Goal: Information Seeking & Learning: Learn about a topic

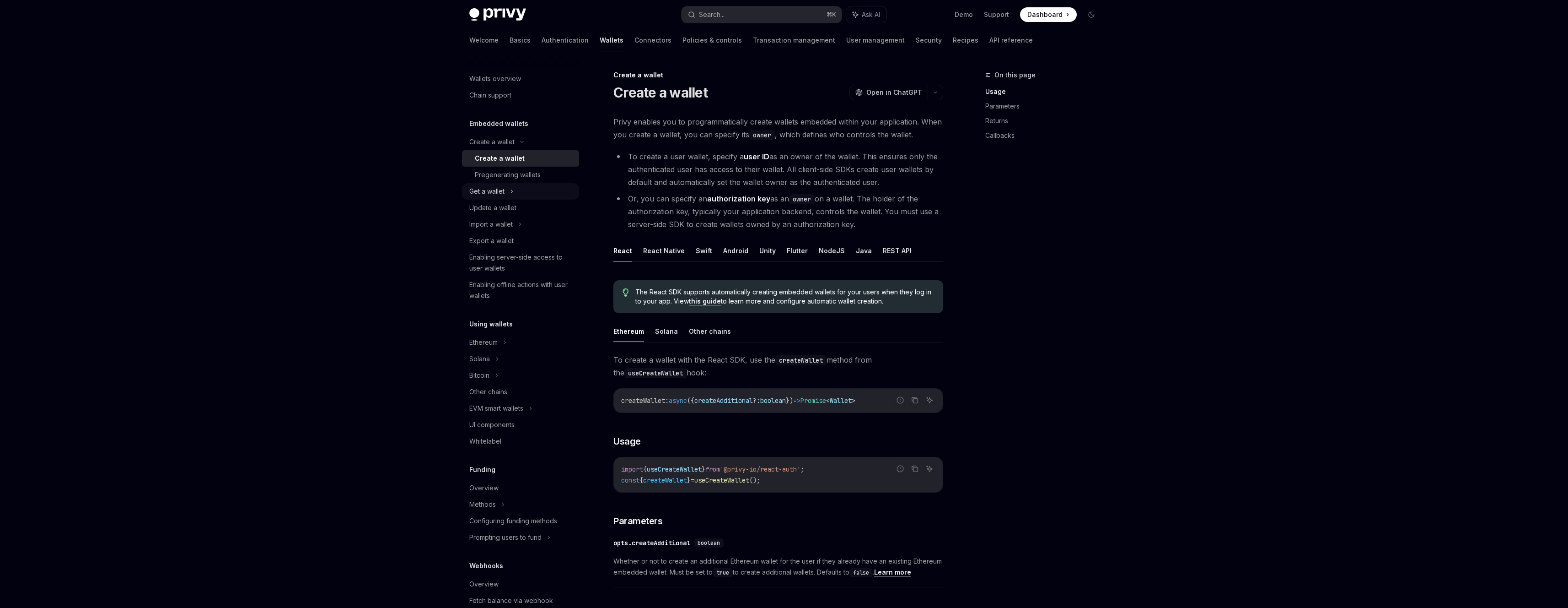
click at [550, 185] on div "Get a wallet" at bounding box center [521, 191] width 117 height 17
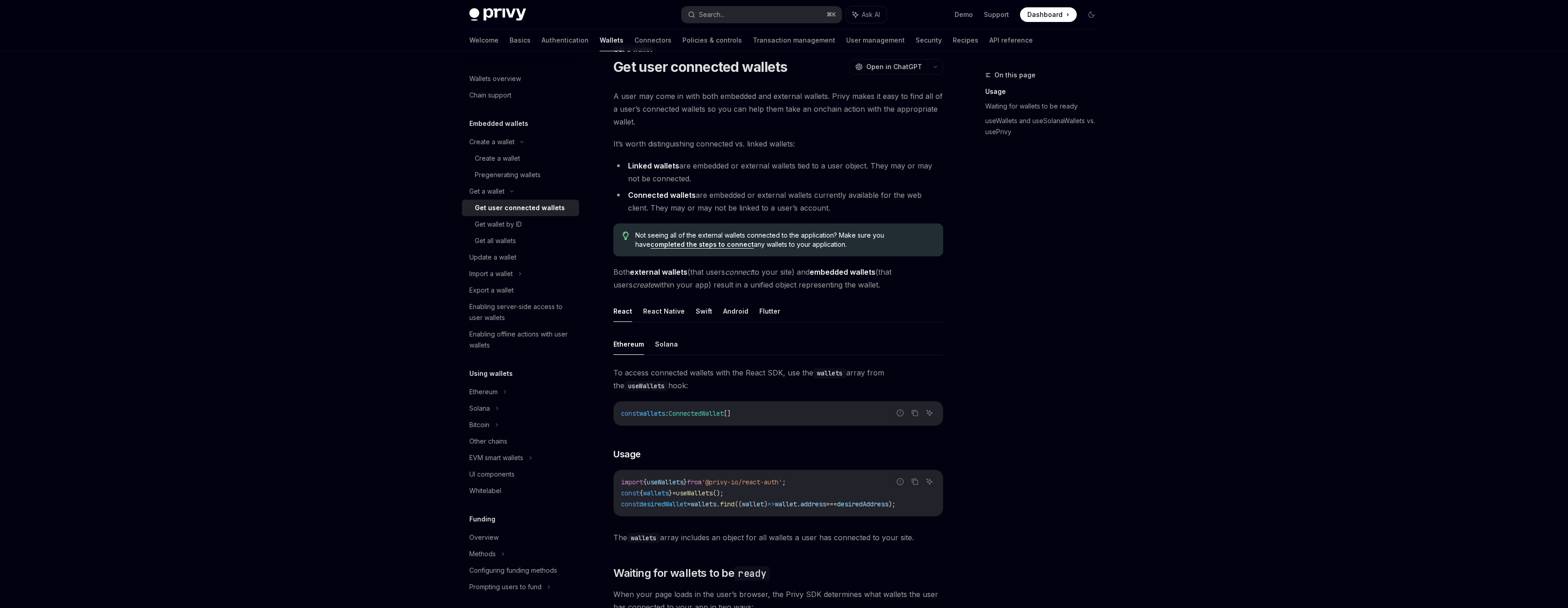
scroll to position [37, 0]
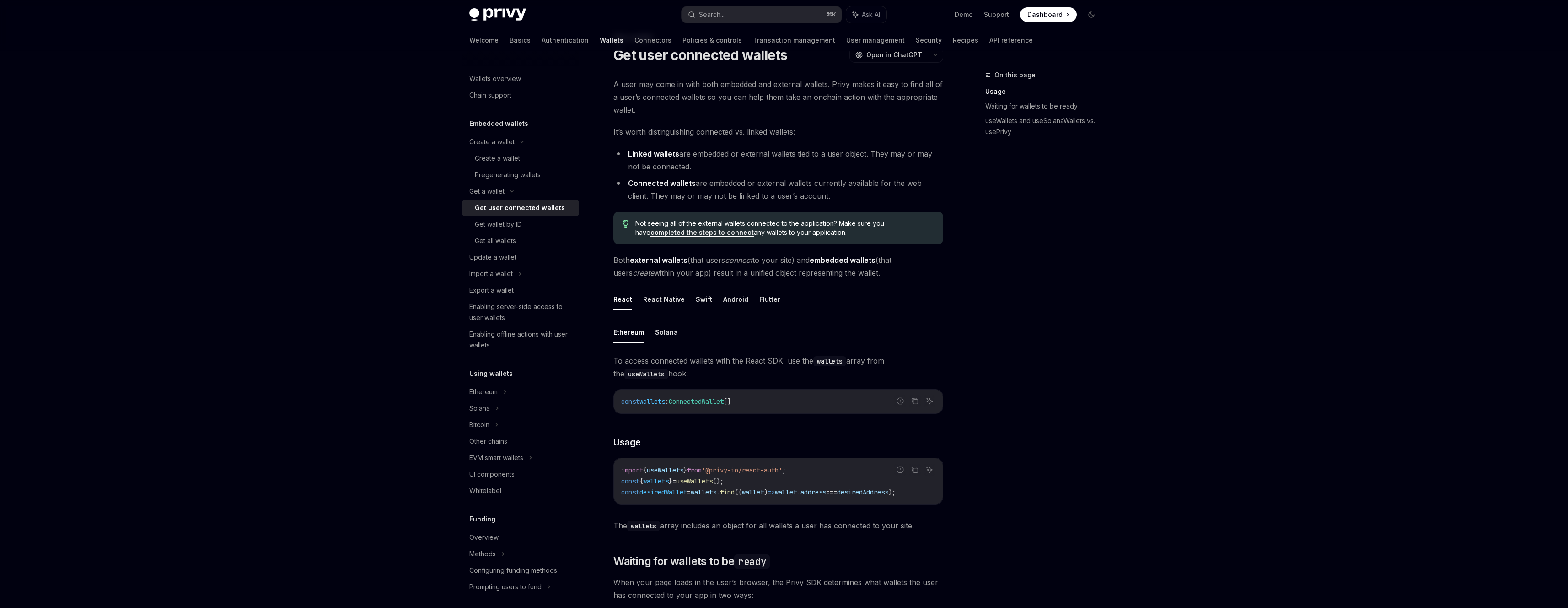
click at [782, 470] on span "'@privy-io/react-auth'" at bounding box center [742, 470] width 81 height 8
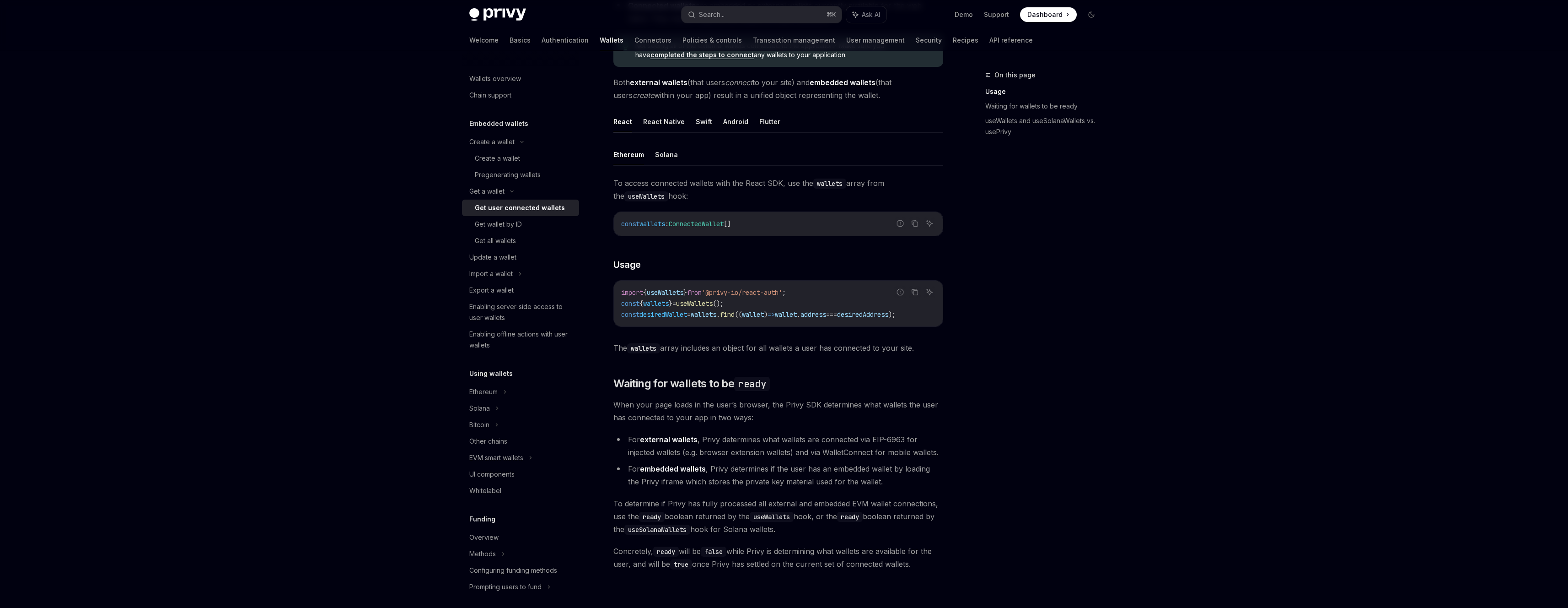
scroll to position [266, 0]
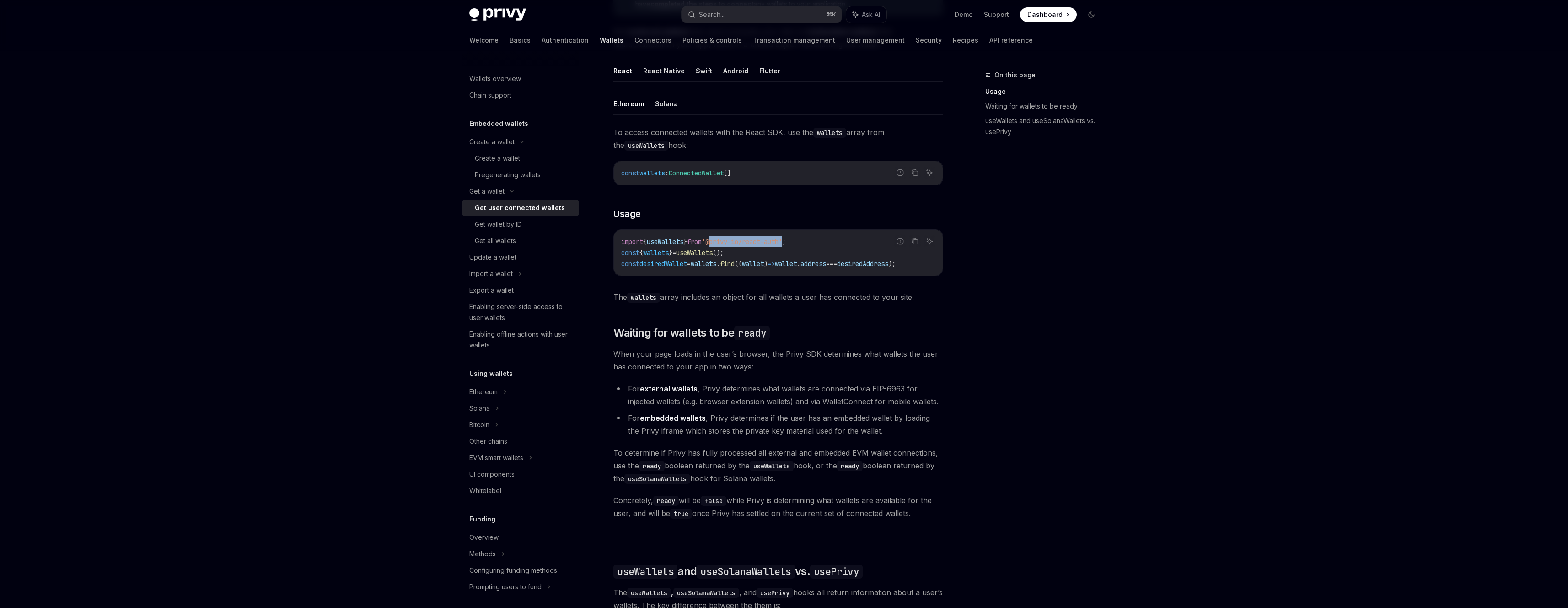
drag, startPoint x: 798, startPoint y: 245, endPoint x: 720, endPoint y: 242, distance: 78.1
click at [720, 242] on span "'@privy-io/react-auth'" at bounding box center [742, 241] width 81 height 8
copy span "@privy-io/react-auth"
click at [532, 312] on div "Enabling server-side access to user wallets" at bounding box center [521, 312] width 105 height 22
type textarea "*"
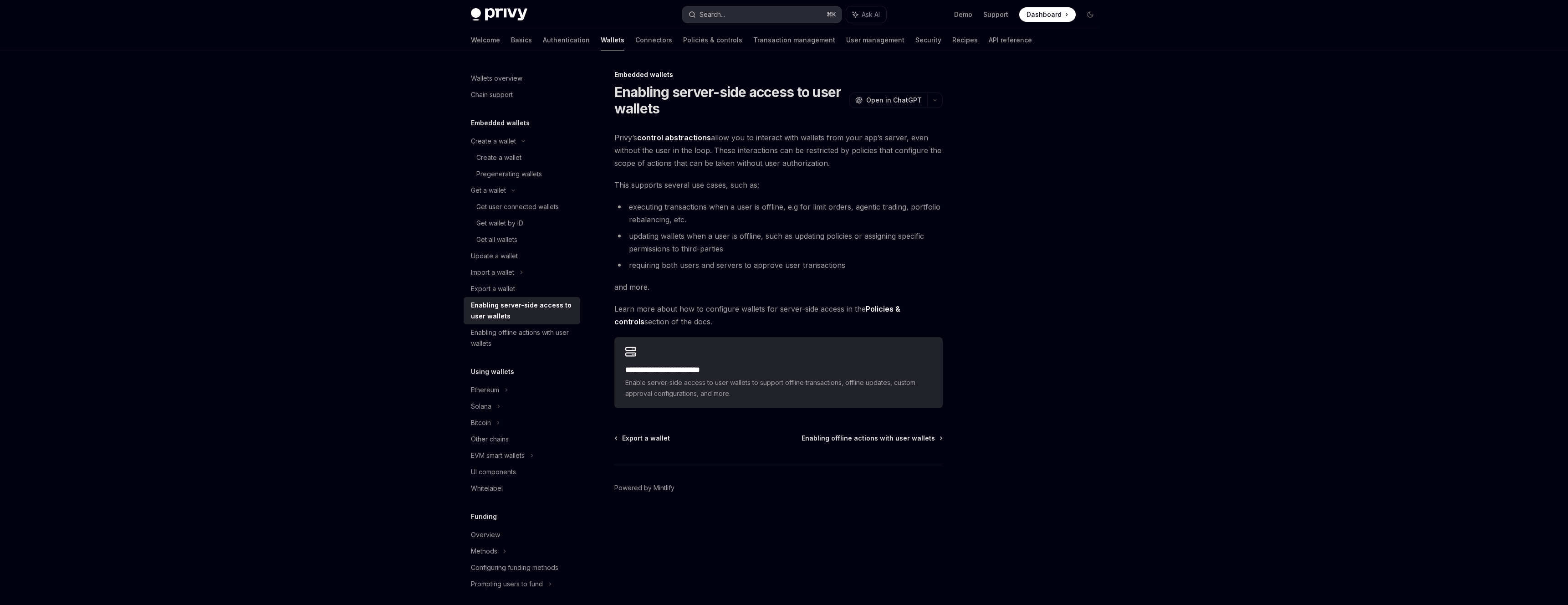
click at [723, 14] on div "Search..." at bounding box center [712, 15] width 26 height 11
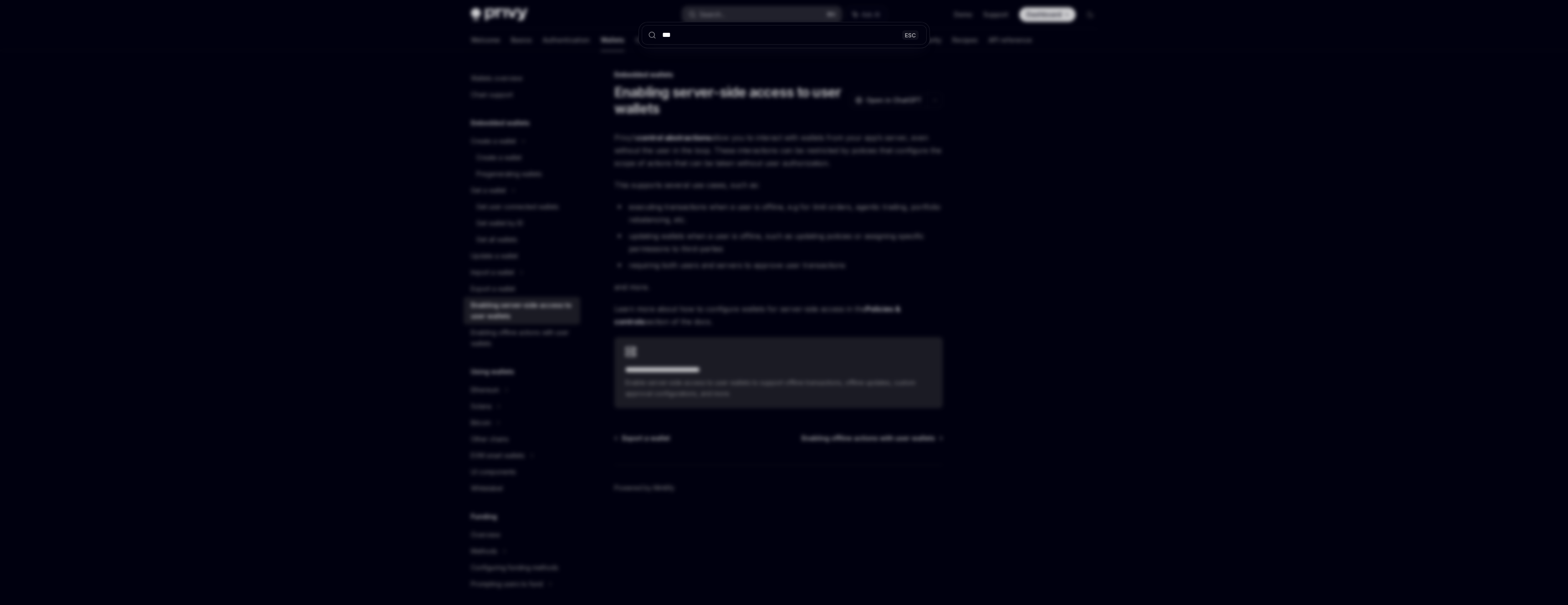
type input "****"
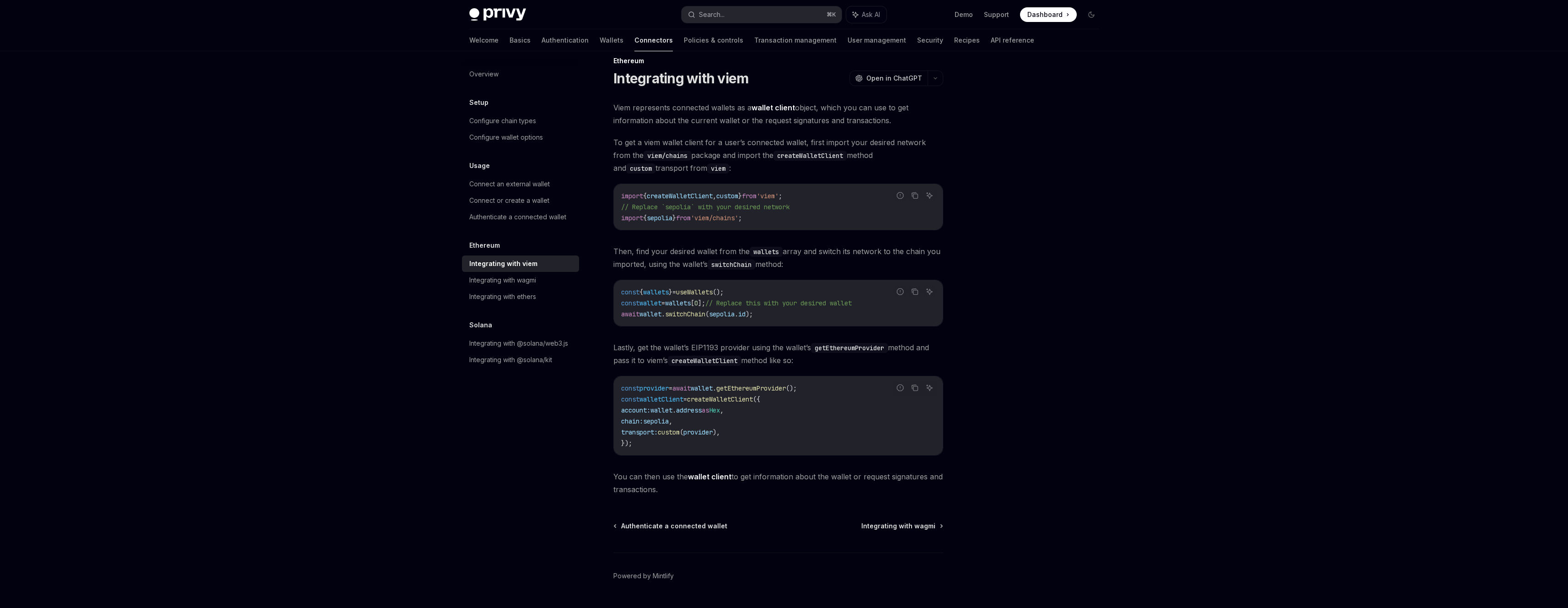
scroll to position [8, 0]
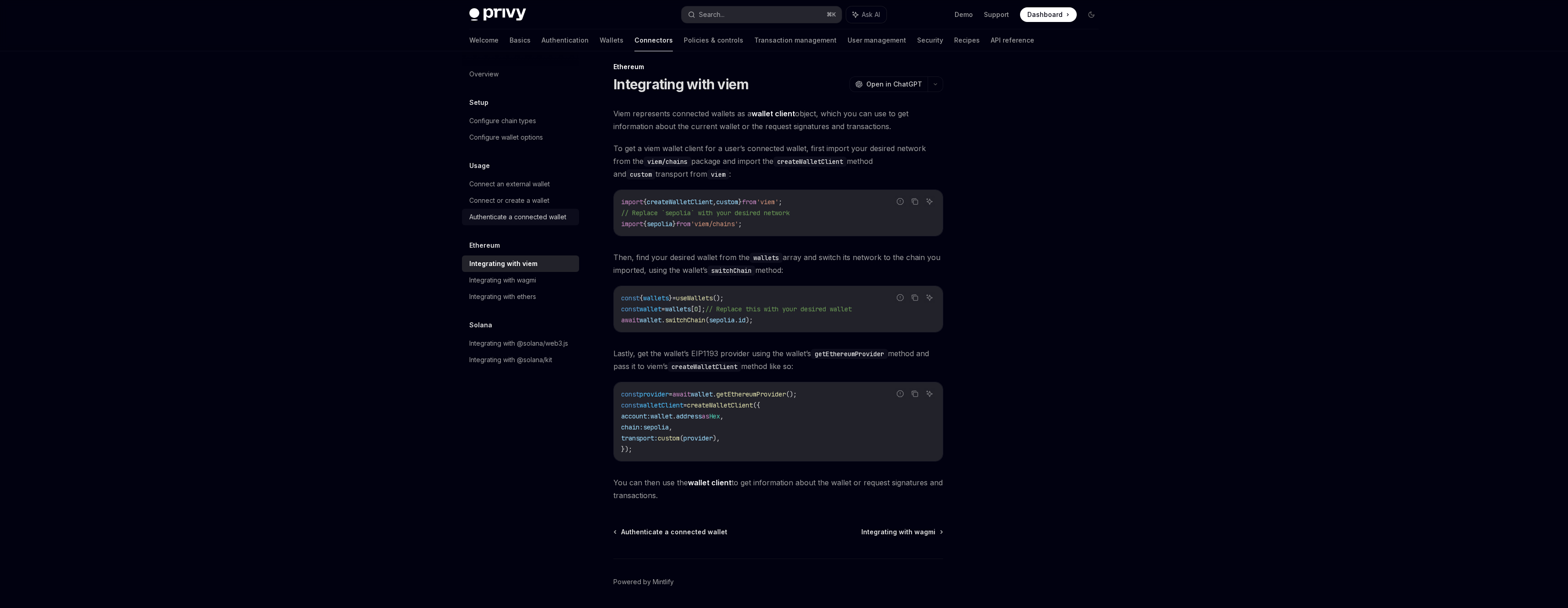
click at [531, 221] on div "Authenticate a connected wallet" at bounding box center [518, 217] width 97 height 11
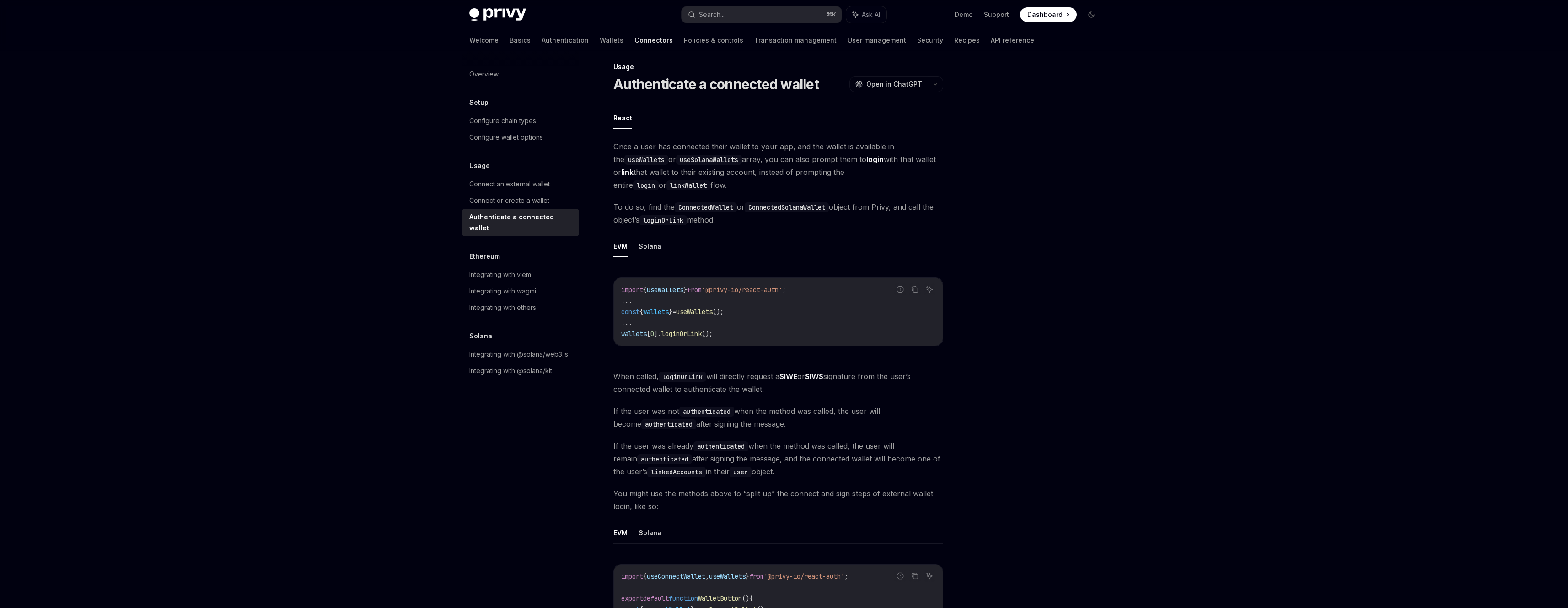
scroll to position [359, 0]
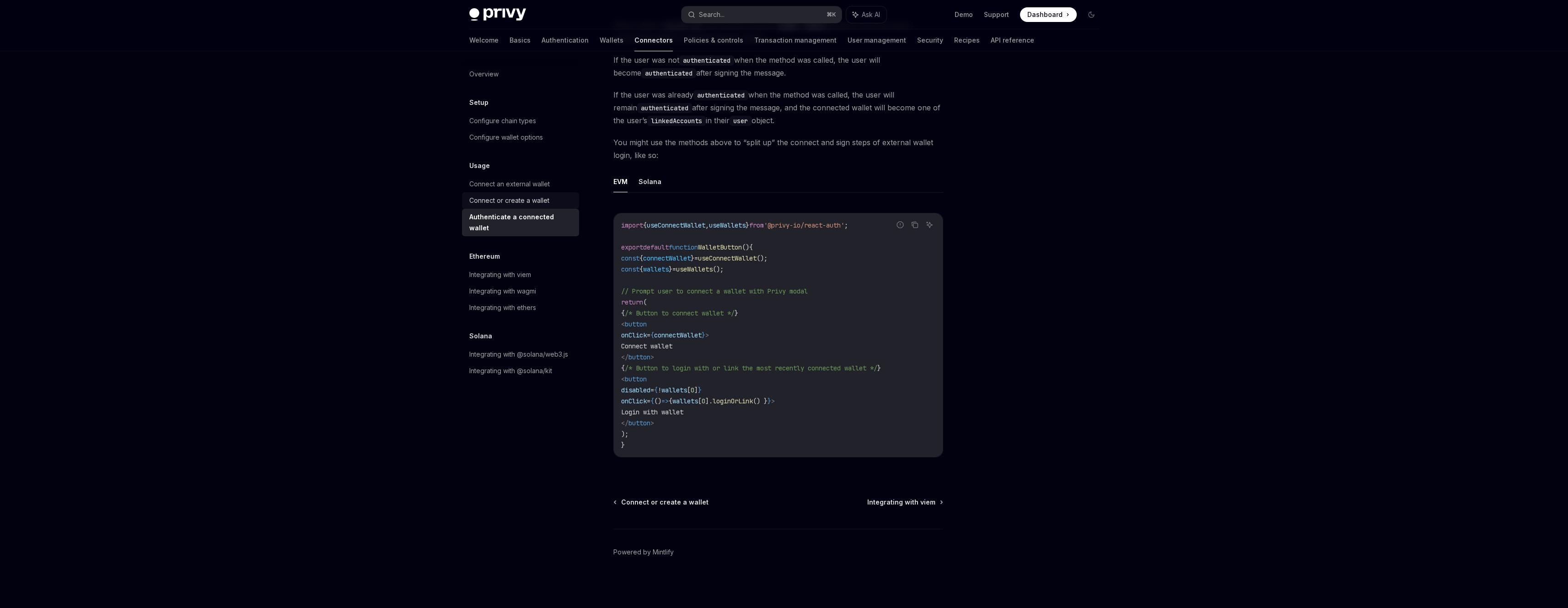
click at [493, 201] on div "Connect or create a wallet" at bounding box center [509, 201] width 80 height 11
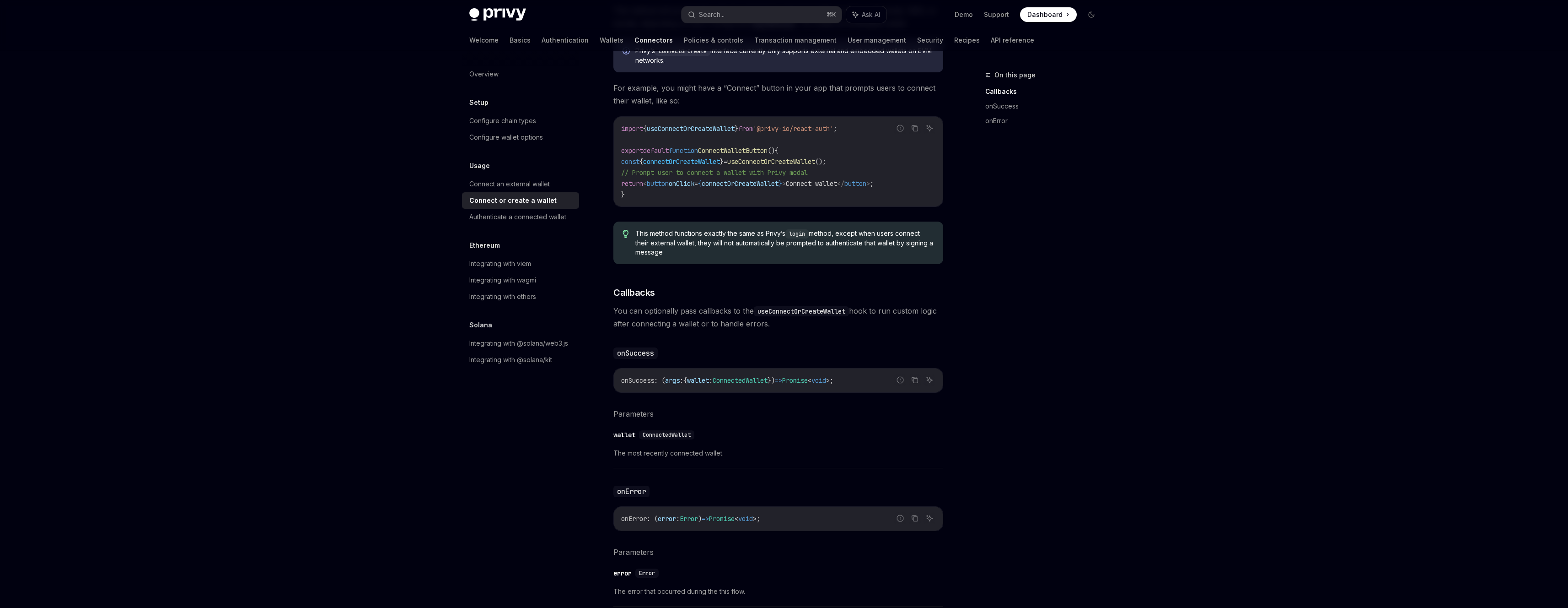
scroll to position [405, 0]
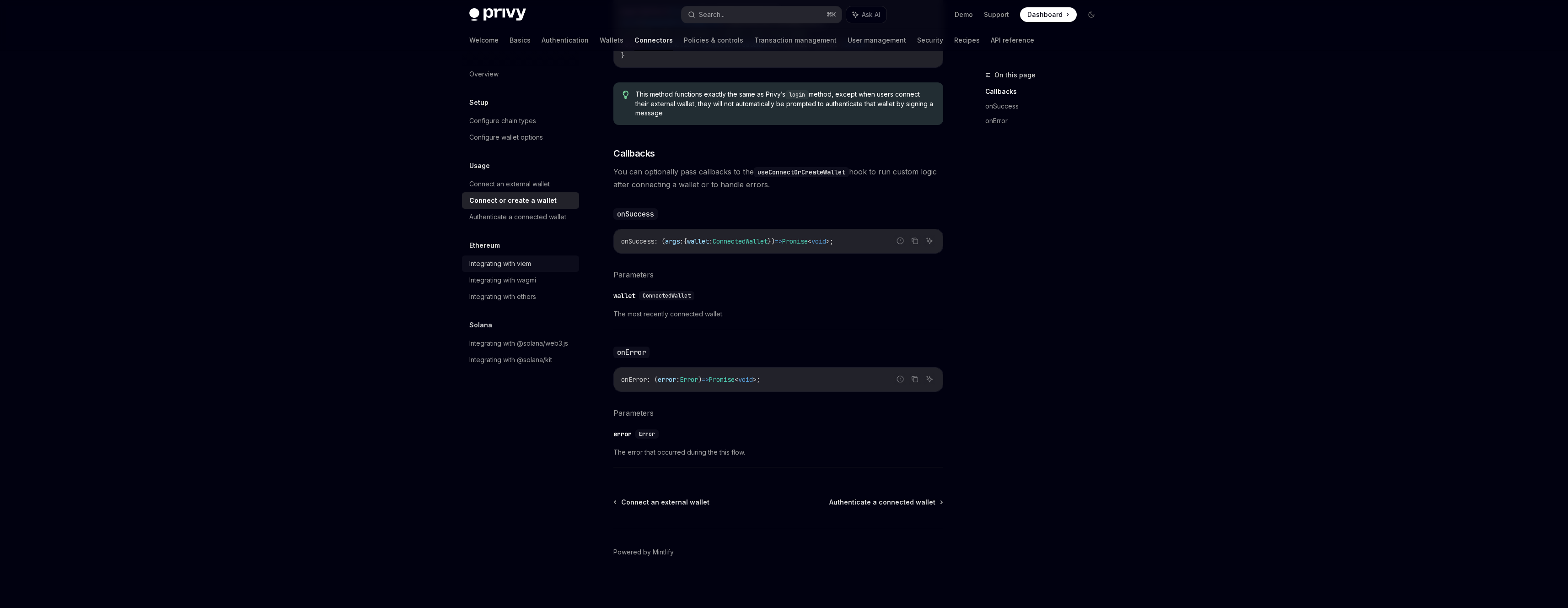
click at [502, 271] on link "Integrating with viem" at bounding box center [521, 263] width 117 height 17
type textarea "*"
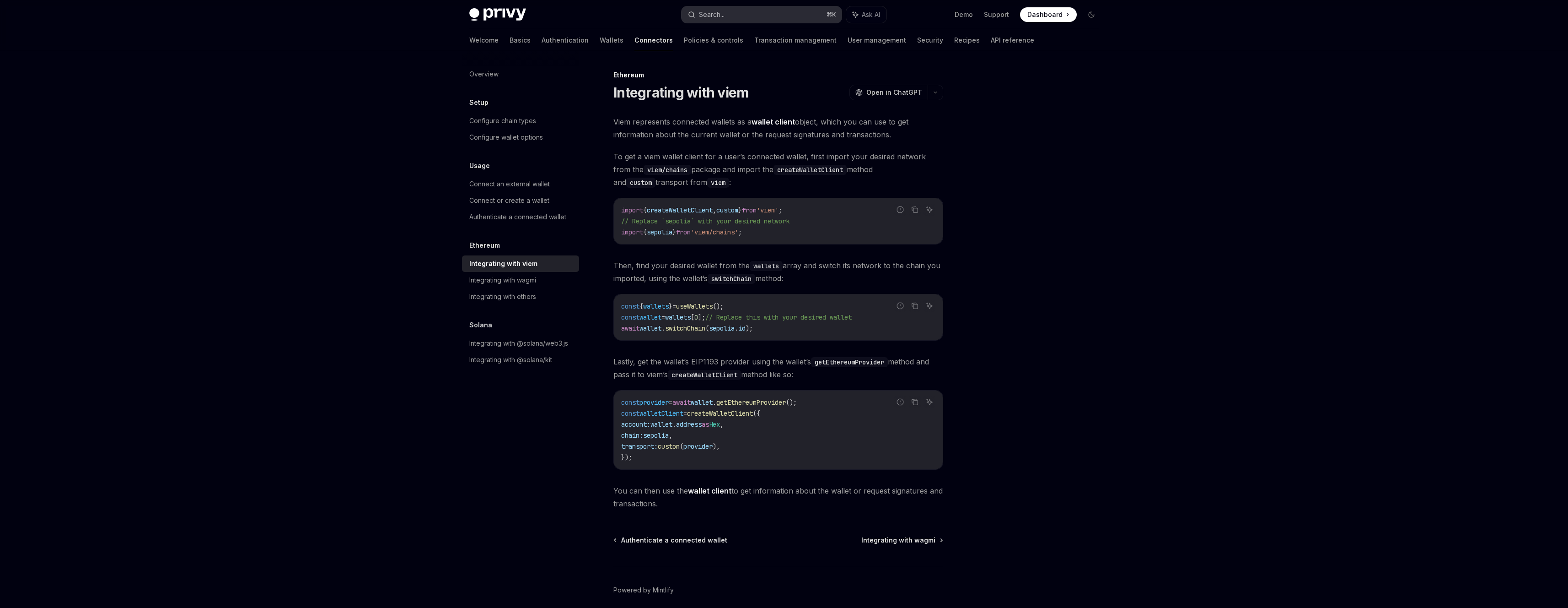
click at [727, 15] on button "Search... ⌘ K" at bounding box center [762, 14] width 160 height 17
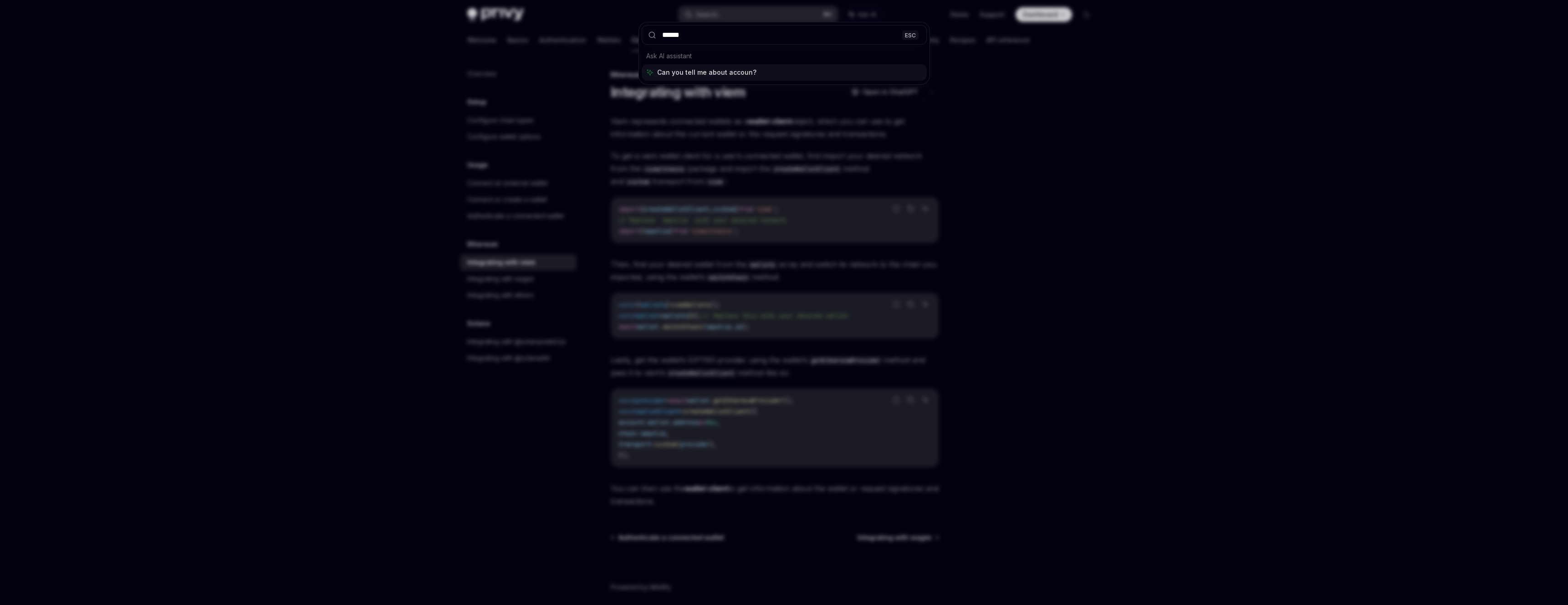
type input "*******"
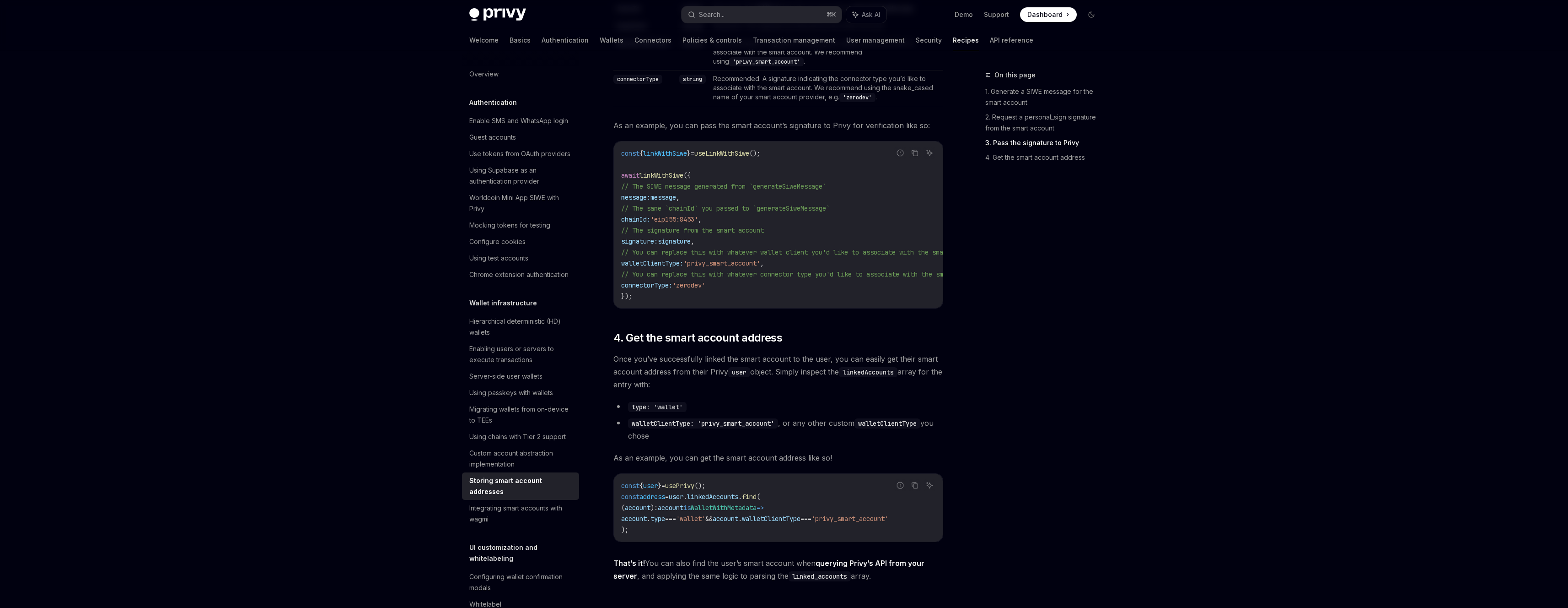
scroll to position [1175, 0]
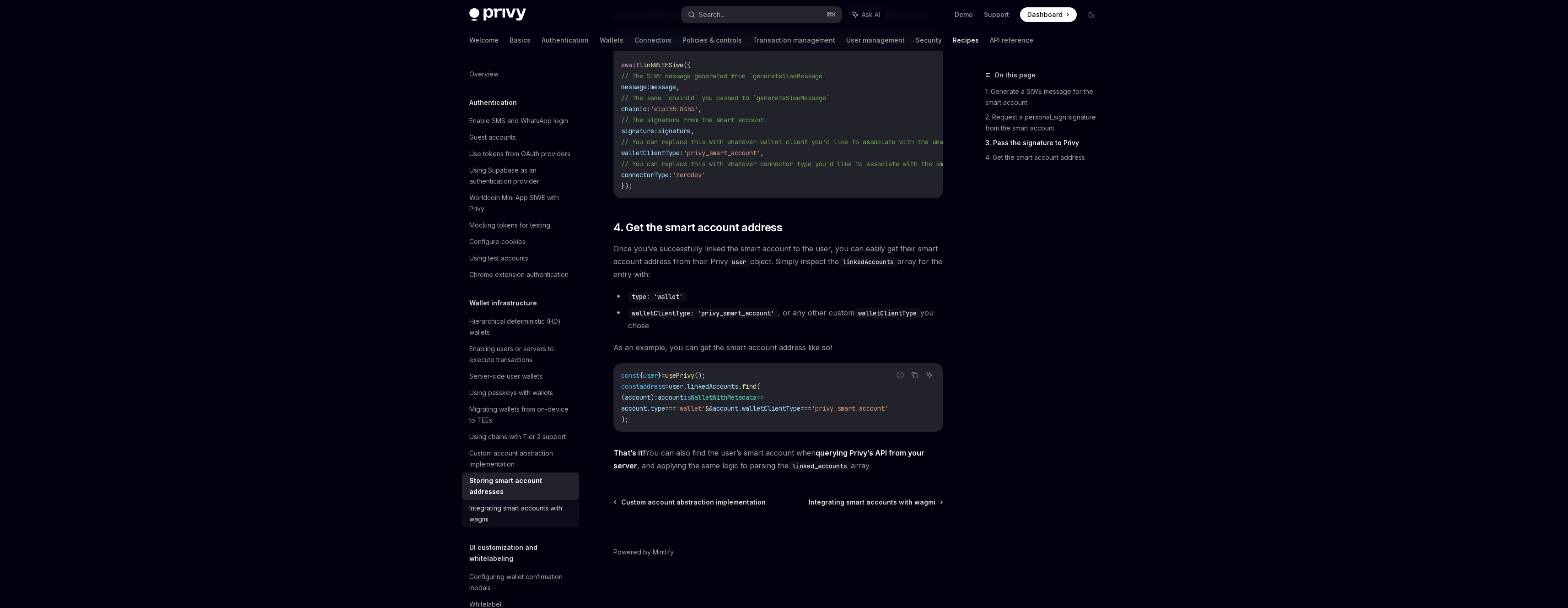
click at [543, 524] on div "Integrating smart accounts with wagmi" at bounding box center [521, 514] width 105 height 22
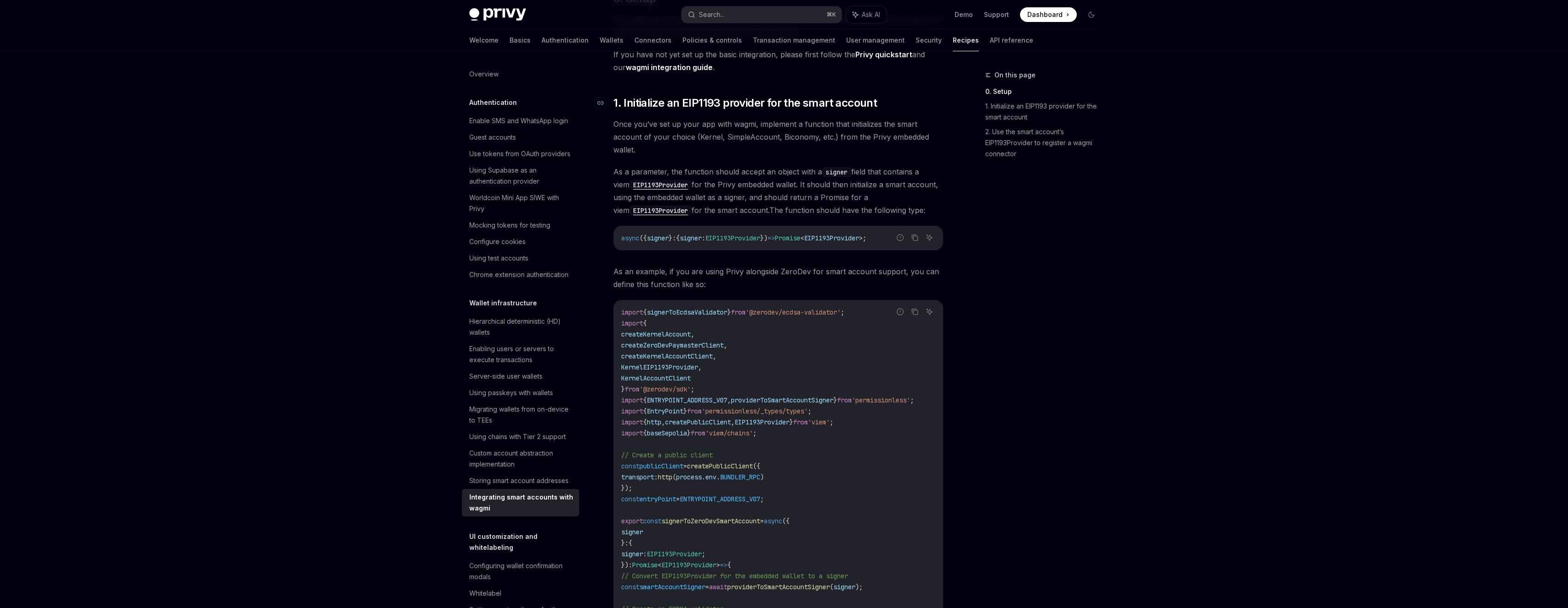
scroll to position [220, 0]
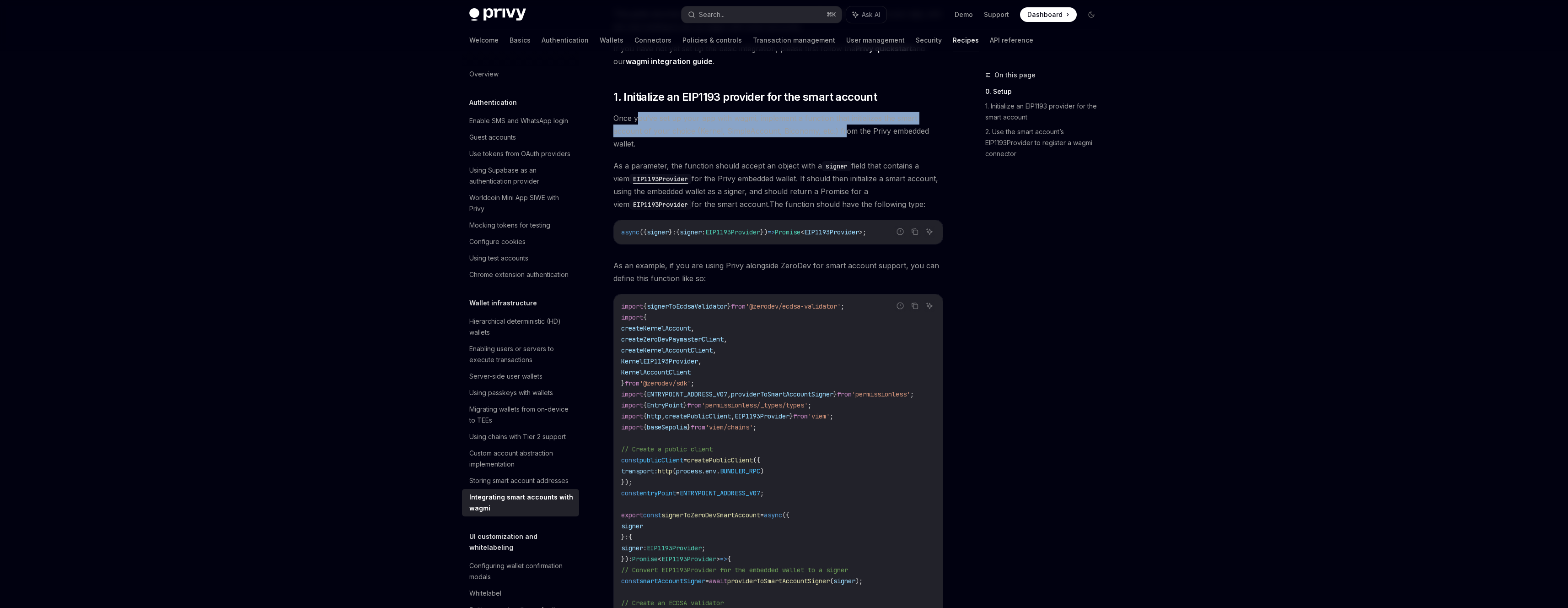
drag, startPoint x: 636, startPoint y: 117, endPoint x: 843, endPoint y: 132, distance: 207.5
click at [843, 132] on span "Once you’ve set up your app with wagmi, implement a function that initializes t…" at bounding box center [778, 131] width 329 height 39
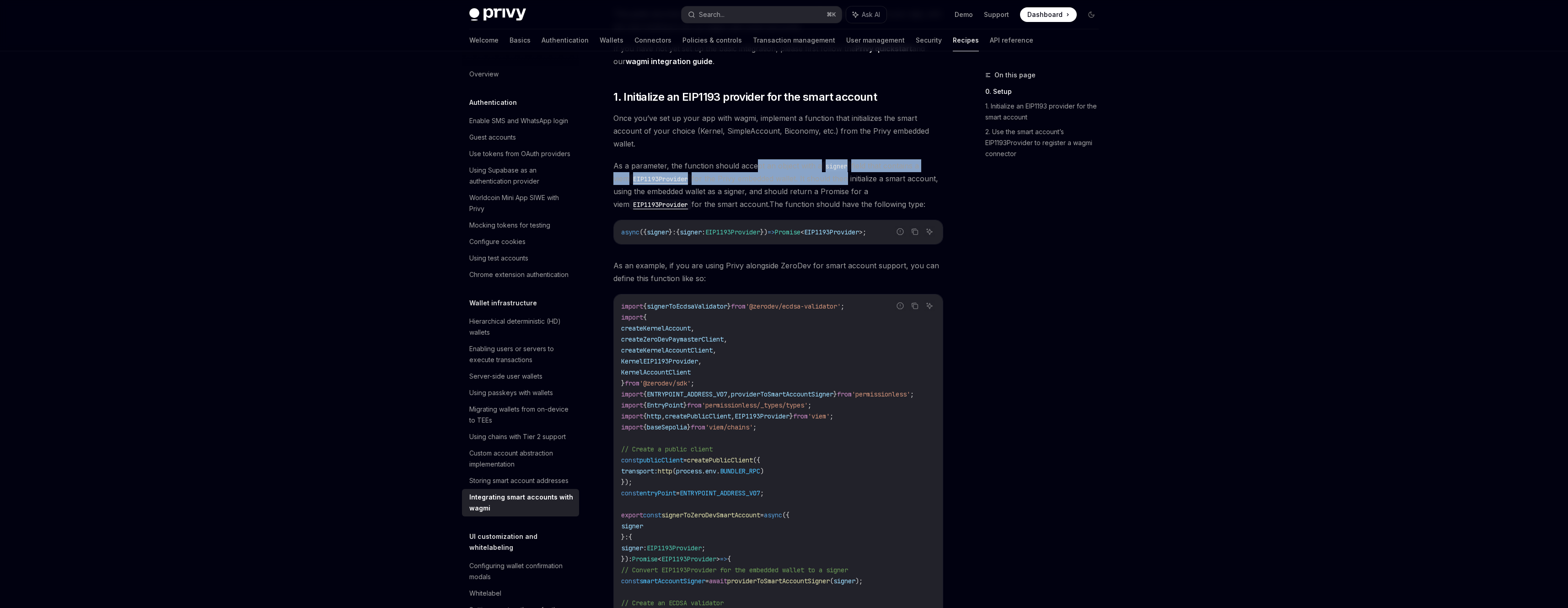
drag, startPoint x: 755, startPoint y: 164, endPoint x: 829, endPoint y: 176, distance: 75.0
click at [829, 176] on span "As a parameter, the function should accept an object with a signer field that c…" at bounding box center [778, 185] width 329 height 51
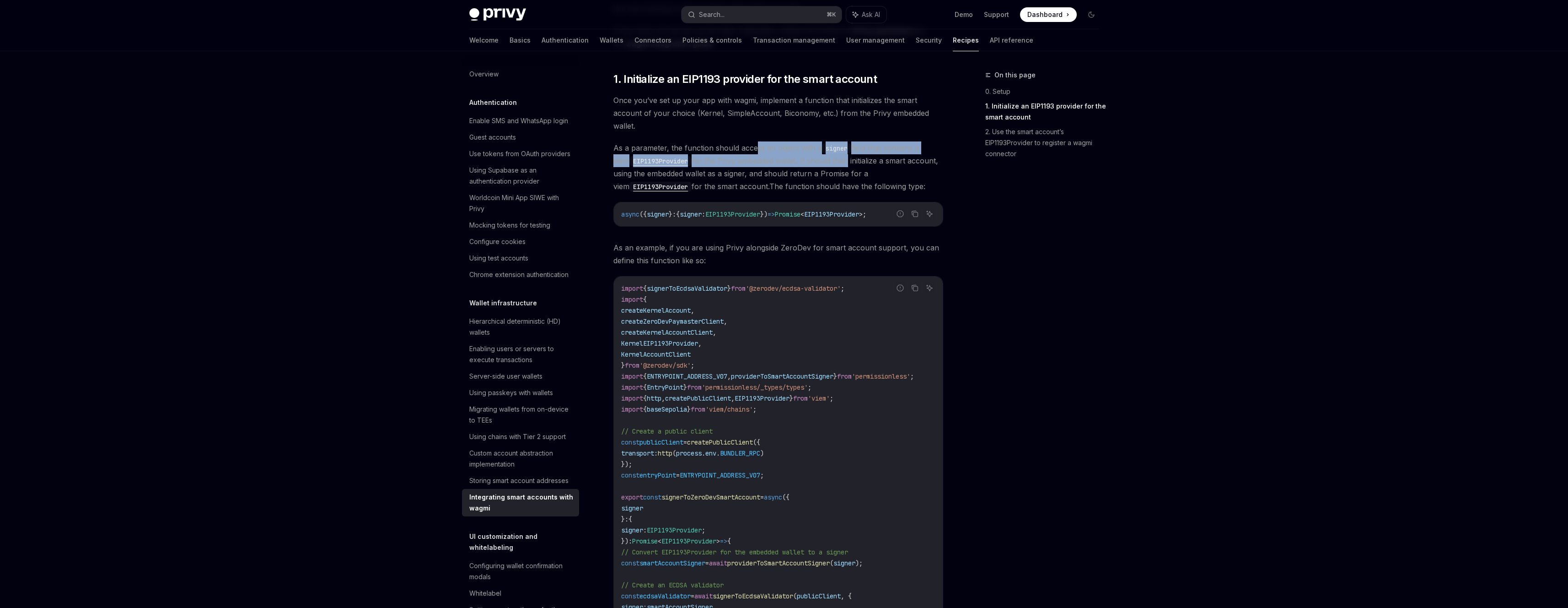
scroll to position [243, 0]
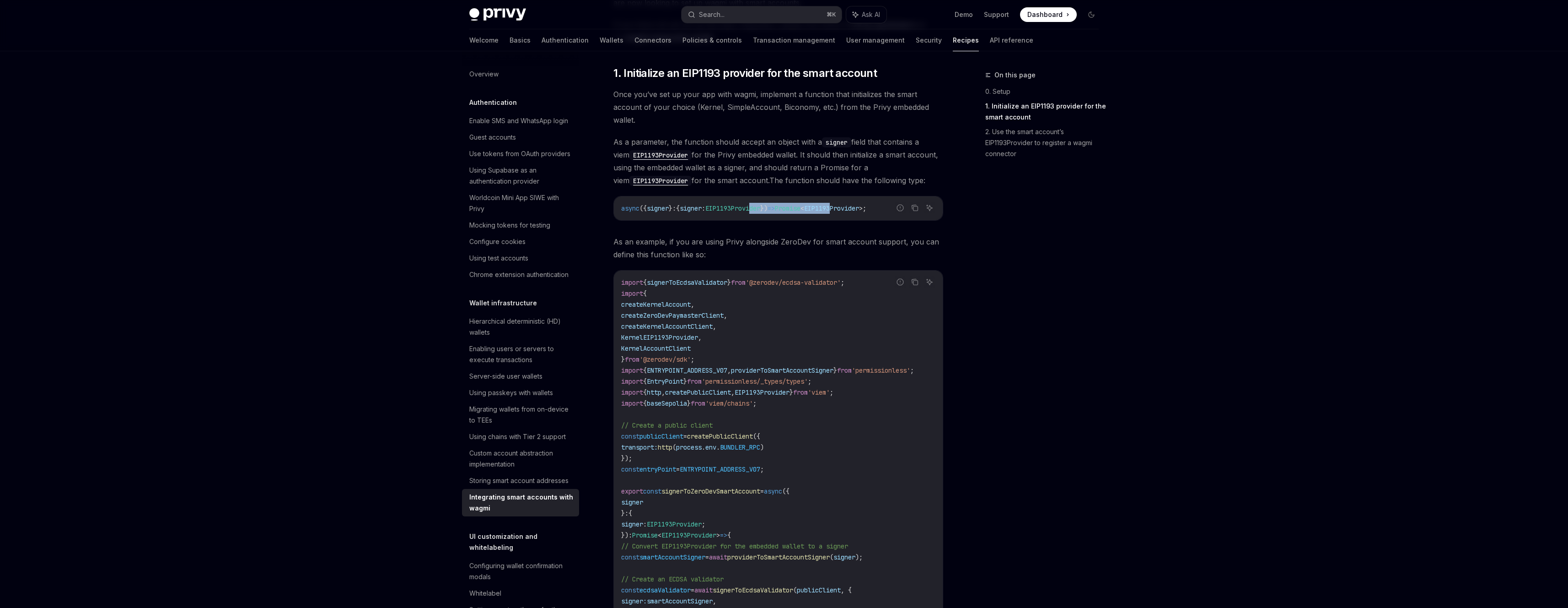
drag, startPoint x: 763, startPoint y: 206, endPoint x: 861, endPoint y: 208, distance: 98.0
click at [861, 208] on span "async ({ signer } : { signer : EIP1193Provider }) => Promise < EIP1193Provider …" at bounding box center [743, 208] width 245 height 8
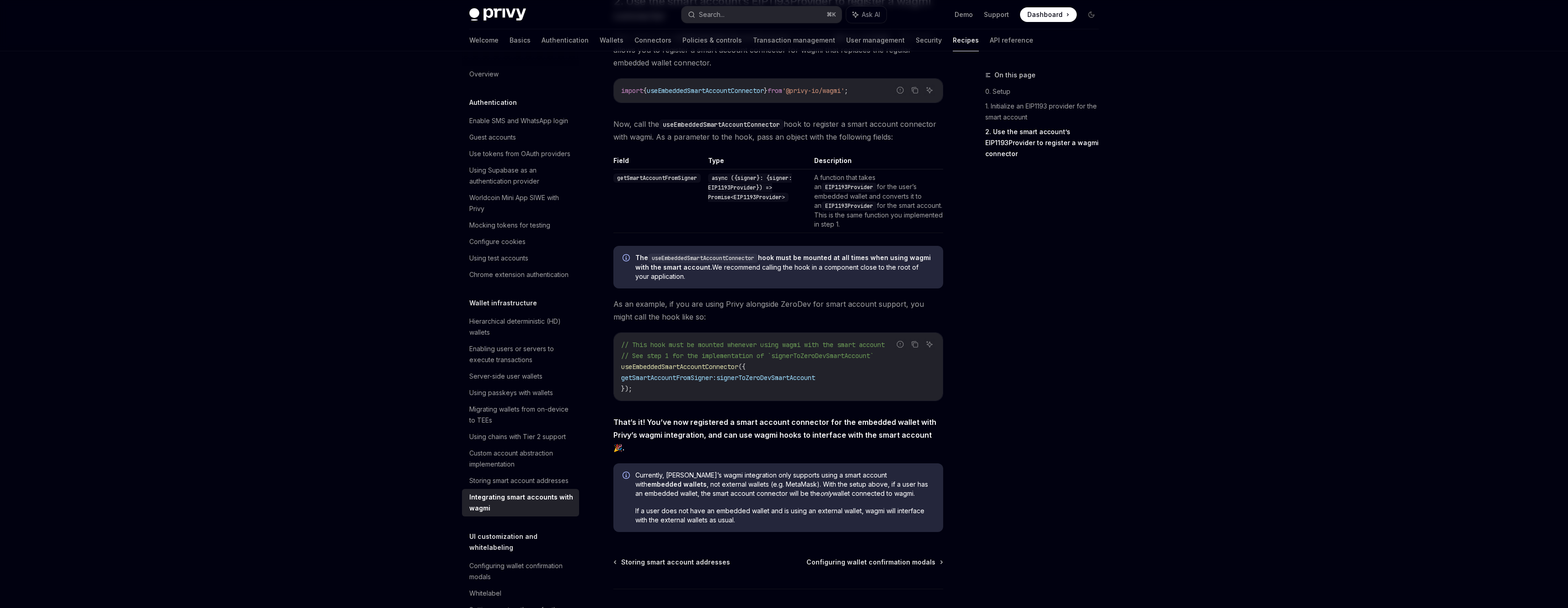
scroll to position [1286, 0]
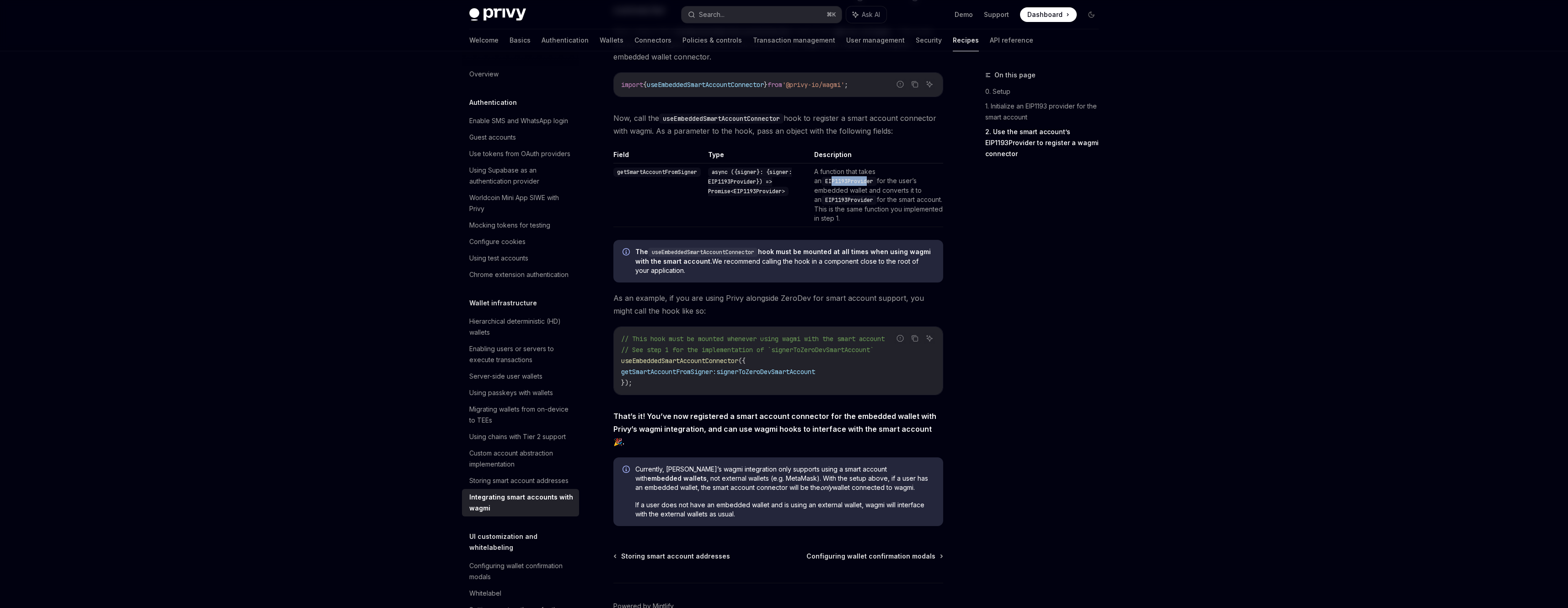
drag, startPoint x: 829, startPoint y: 185, endPoint x: 866, endPoint y: 185, distance: 37.0
click at [866, 185] on code "EIP1193Provider" at bounding box center [849, 181] width 56 height 9
click at [868, 190] on td "A function that takes an EIP1193Provider for the user’s embedded wallet and con…" at bounding box center [877, 195] width 133 height 64
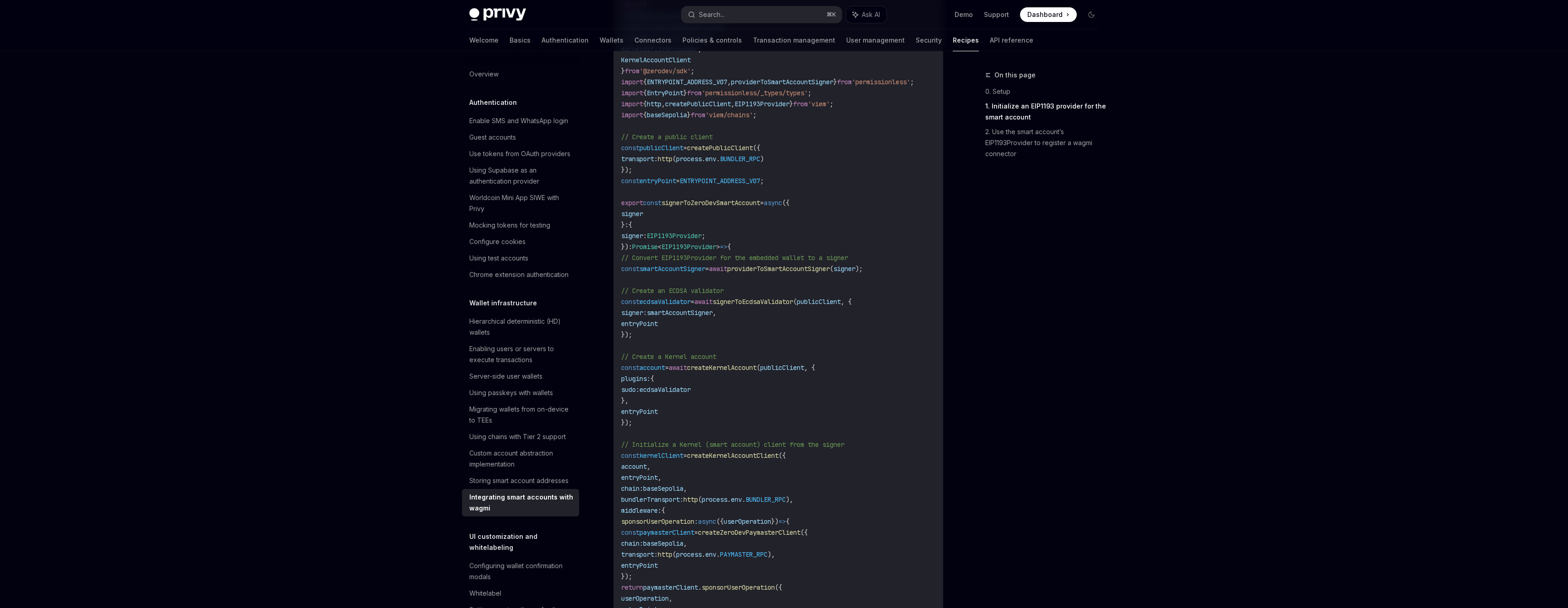
scroll to position [323, 0]
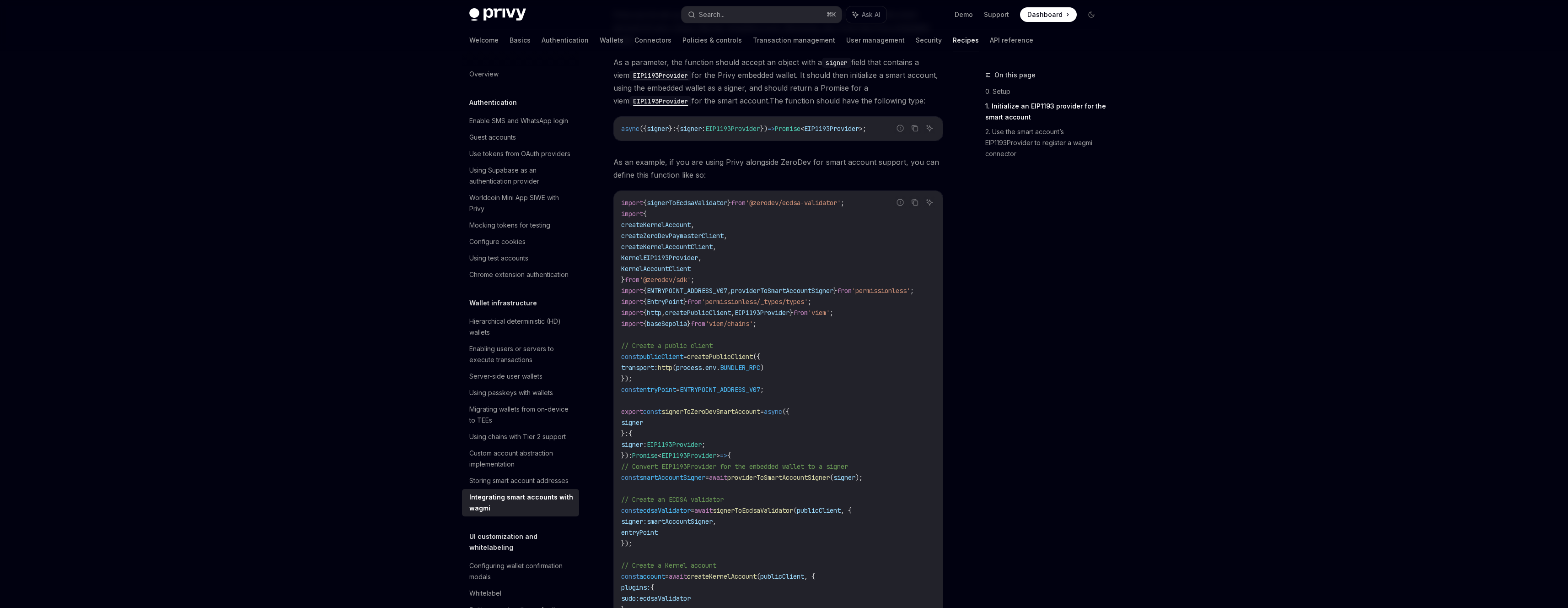
click at [696, 453] on span "EIP1193Provider" at bounding box center [689, 455] width 55 height 8
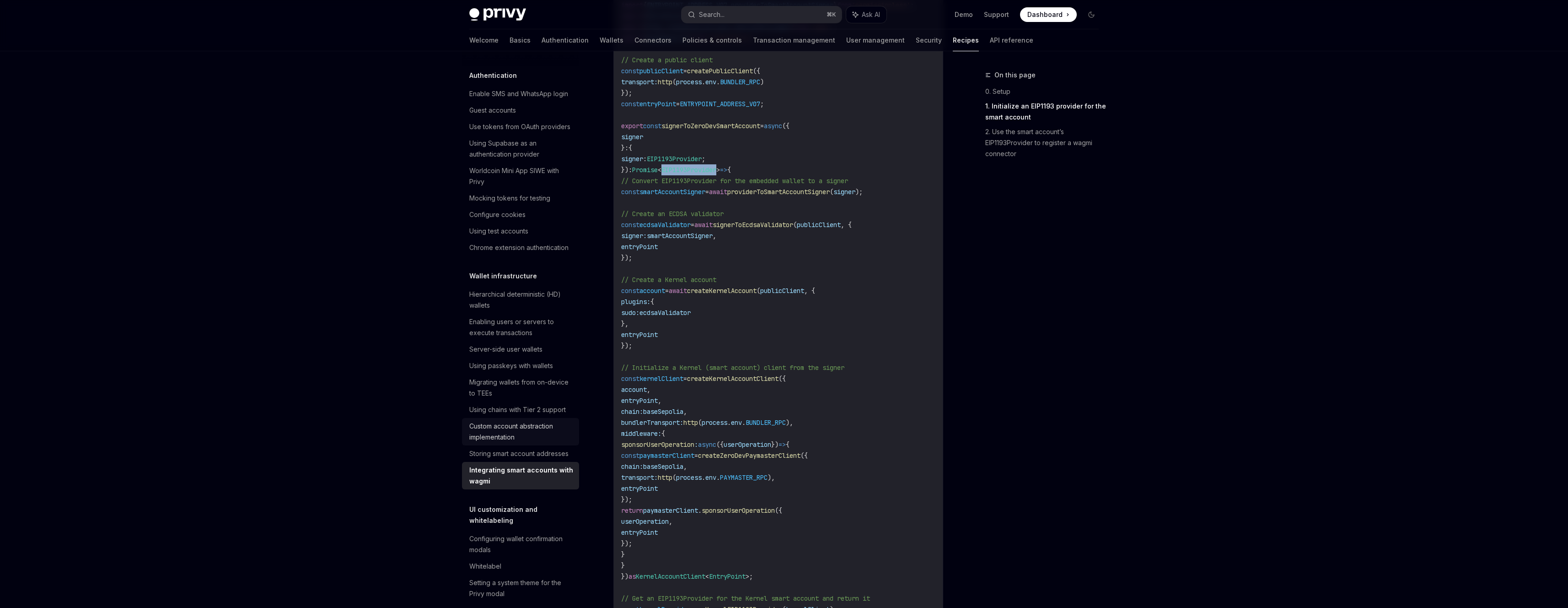
scroll to position [33, 0]
click at [542, 453] on div "Storing smart account addresses" at bounding box center [519, 448] width 99 height 11
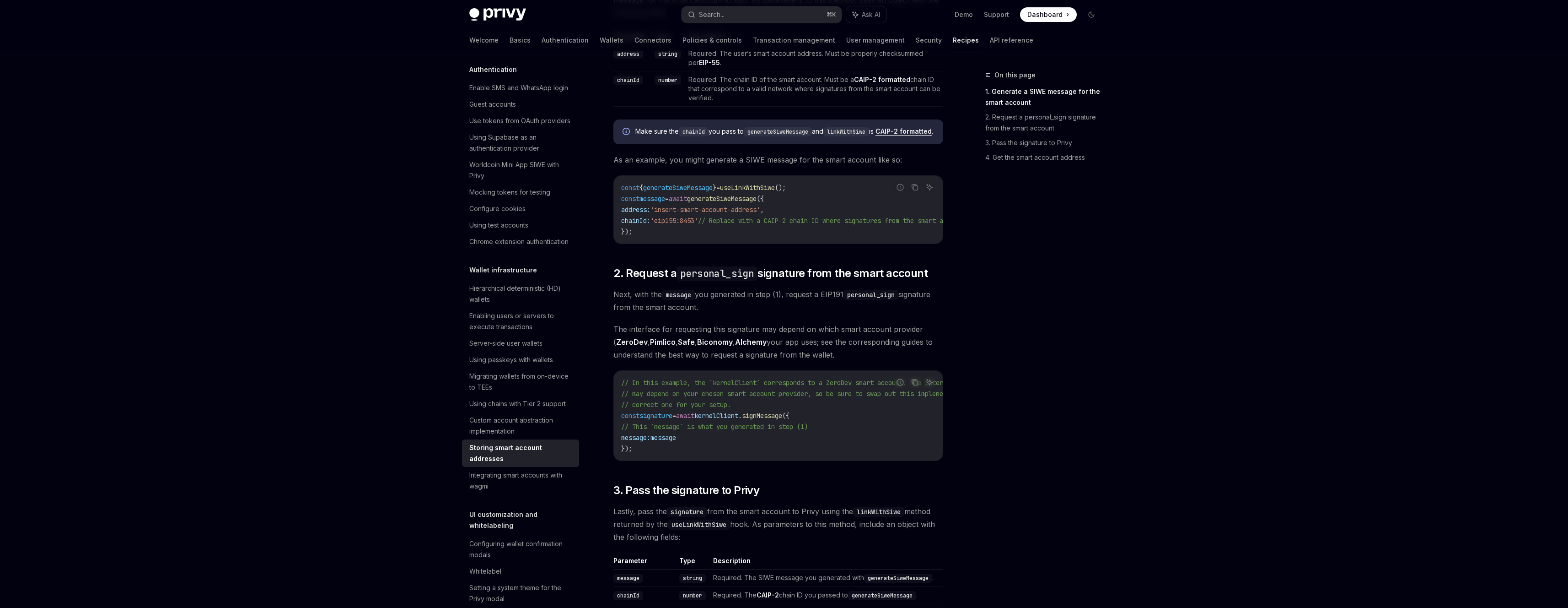
scroll to position [460, 0]
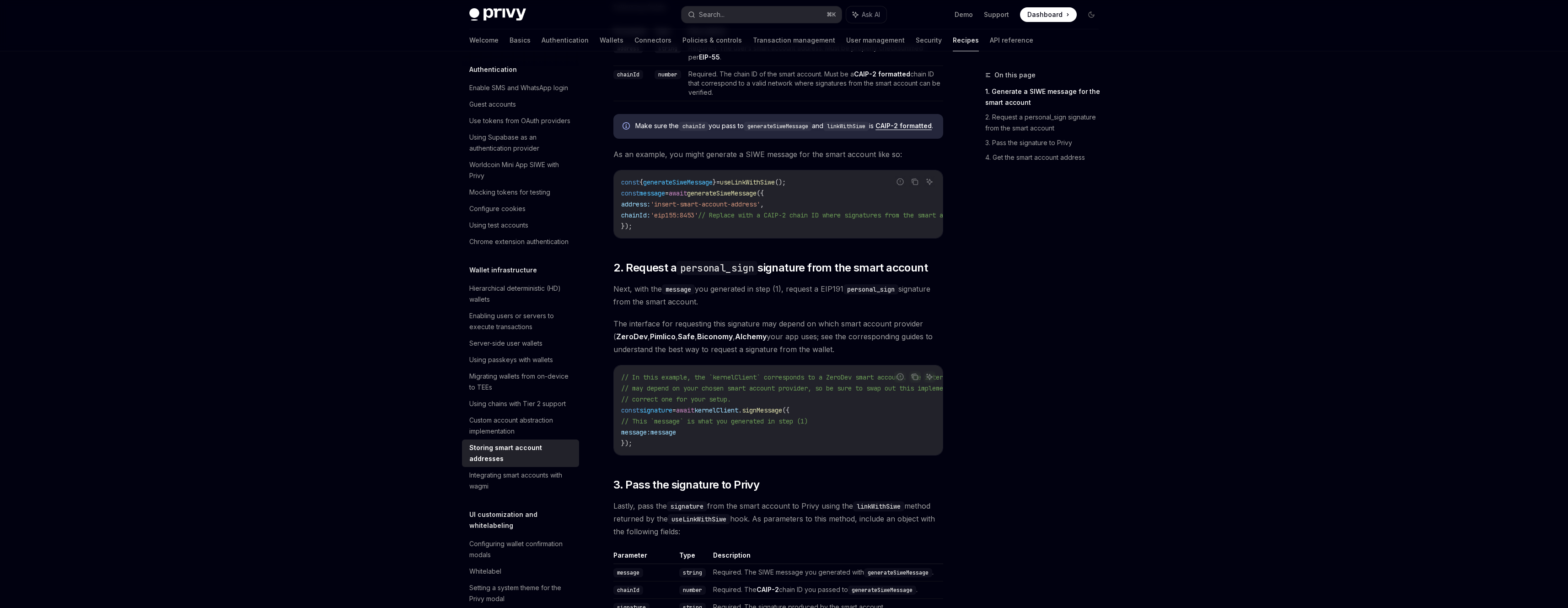
click at [932, 443] on code "// In this example, the `kernelClient` corresponds to a ZeroDev smart account. …" at bounding box center [828, 410] width 413 height 77
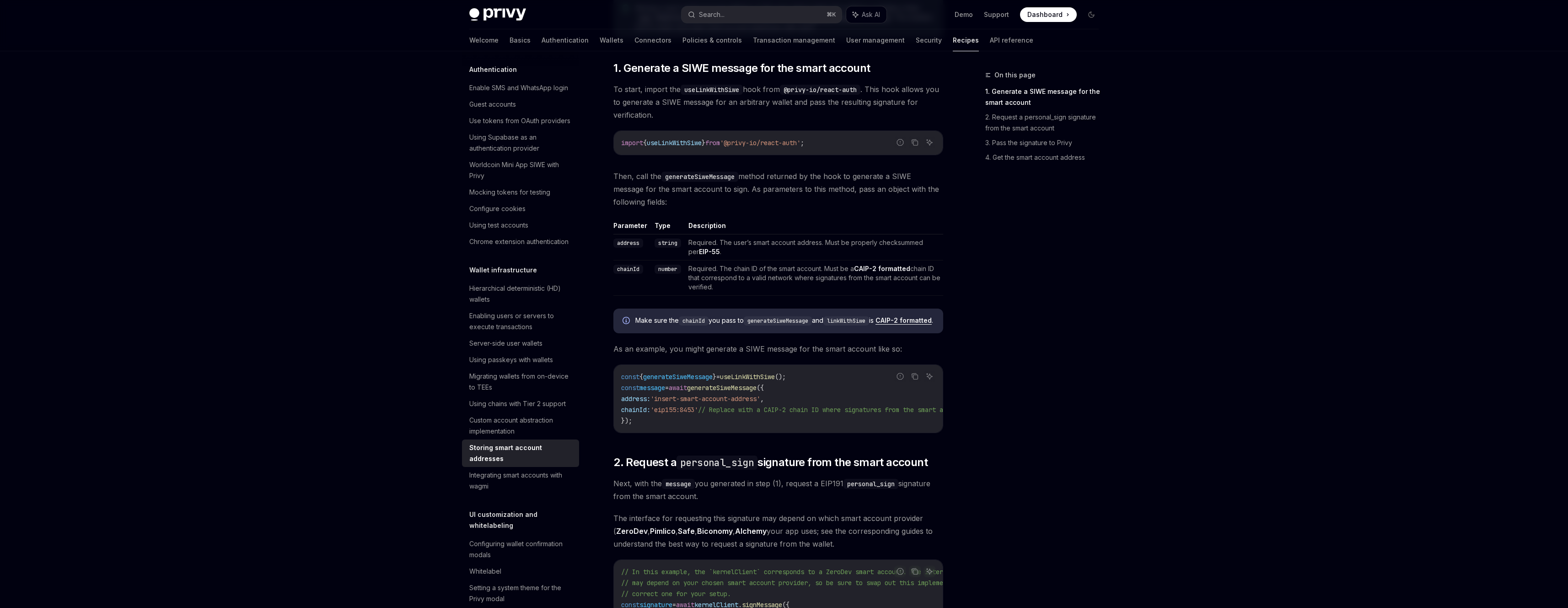
scroll to position [272, 0]
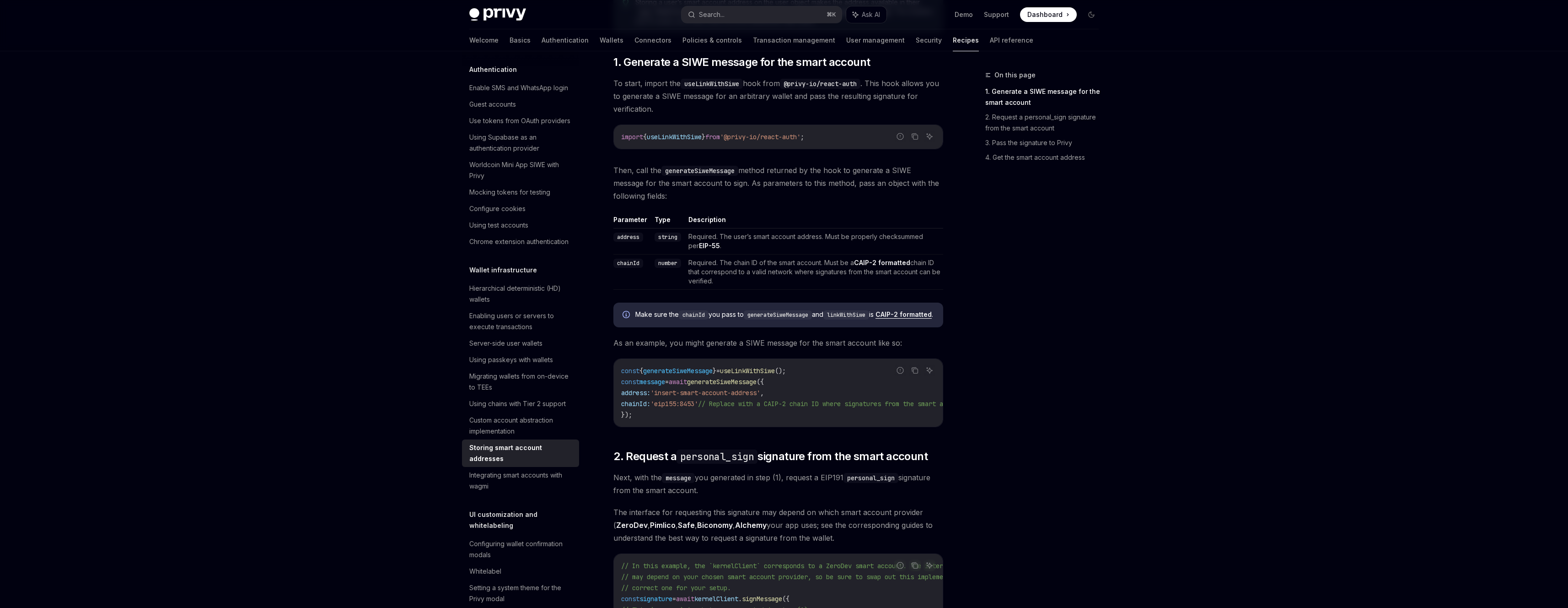
click at [756, 386] on span "generateSiweMessage" at bounding box center [722, 381] width 70 height 8
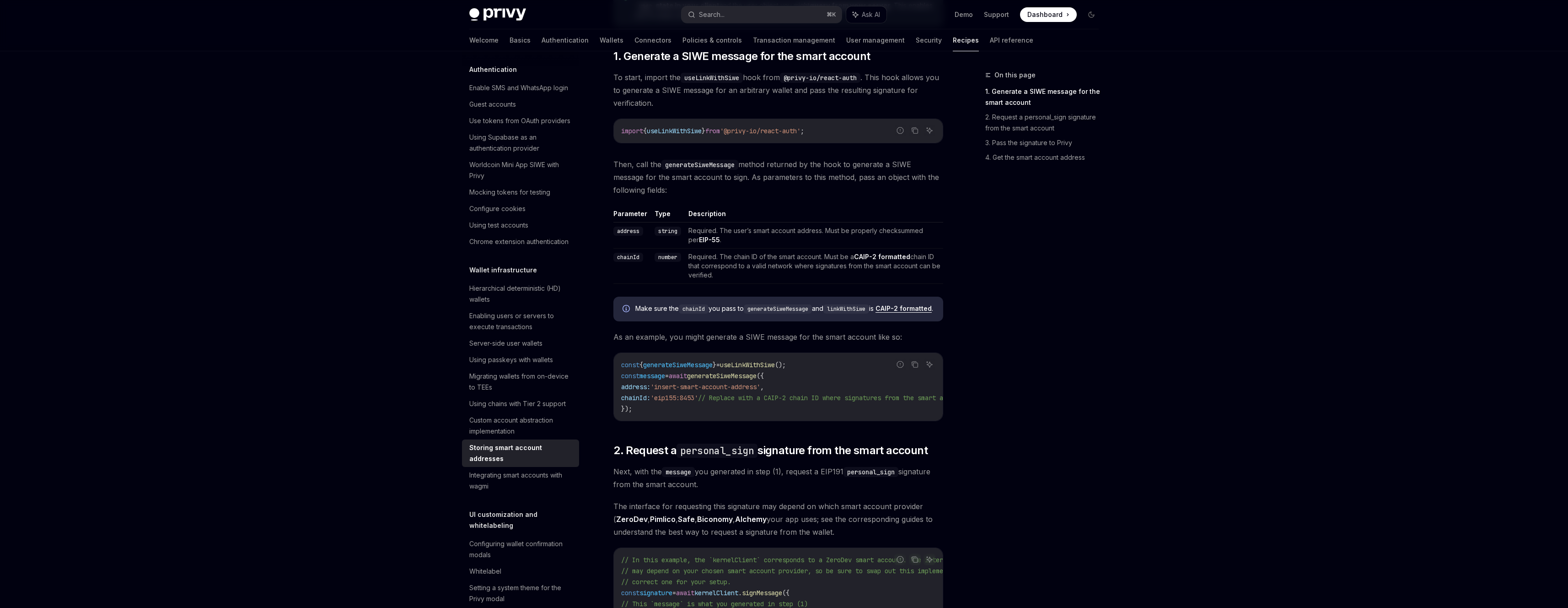
copy span "generateSiweMessage"
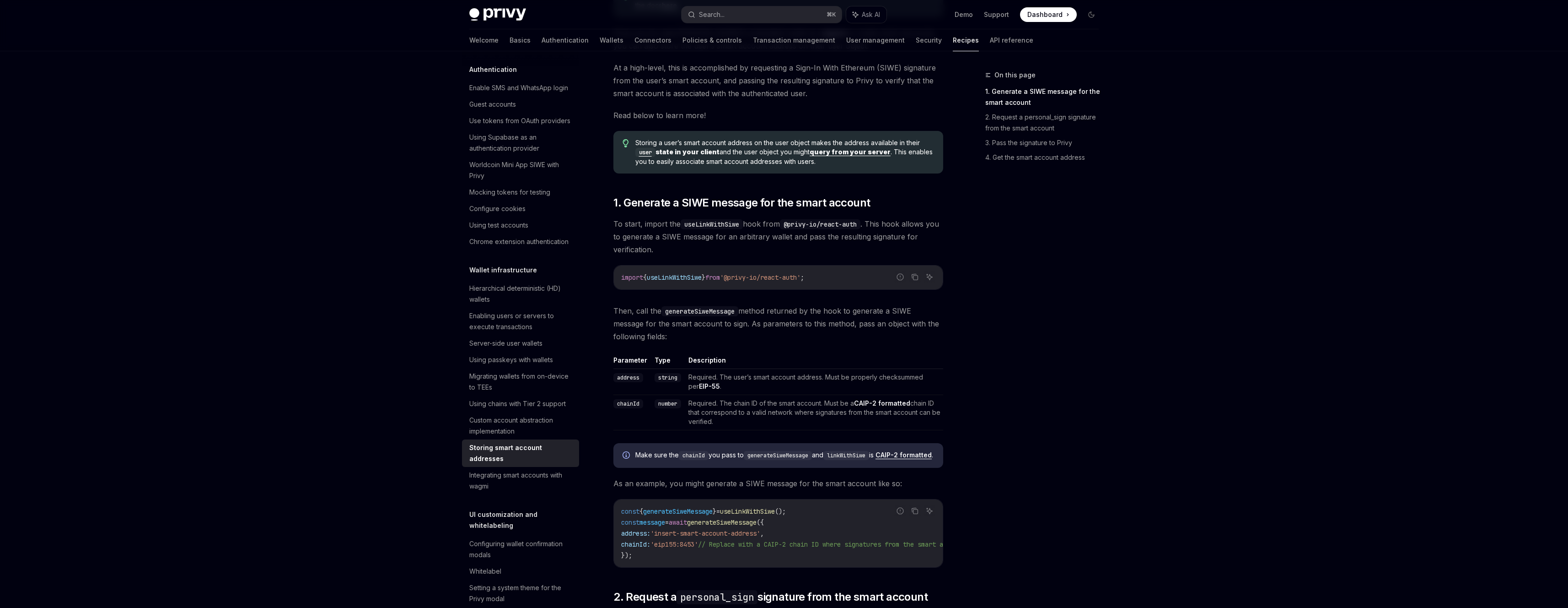
scroll to position [0, 0]
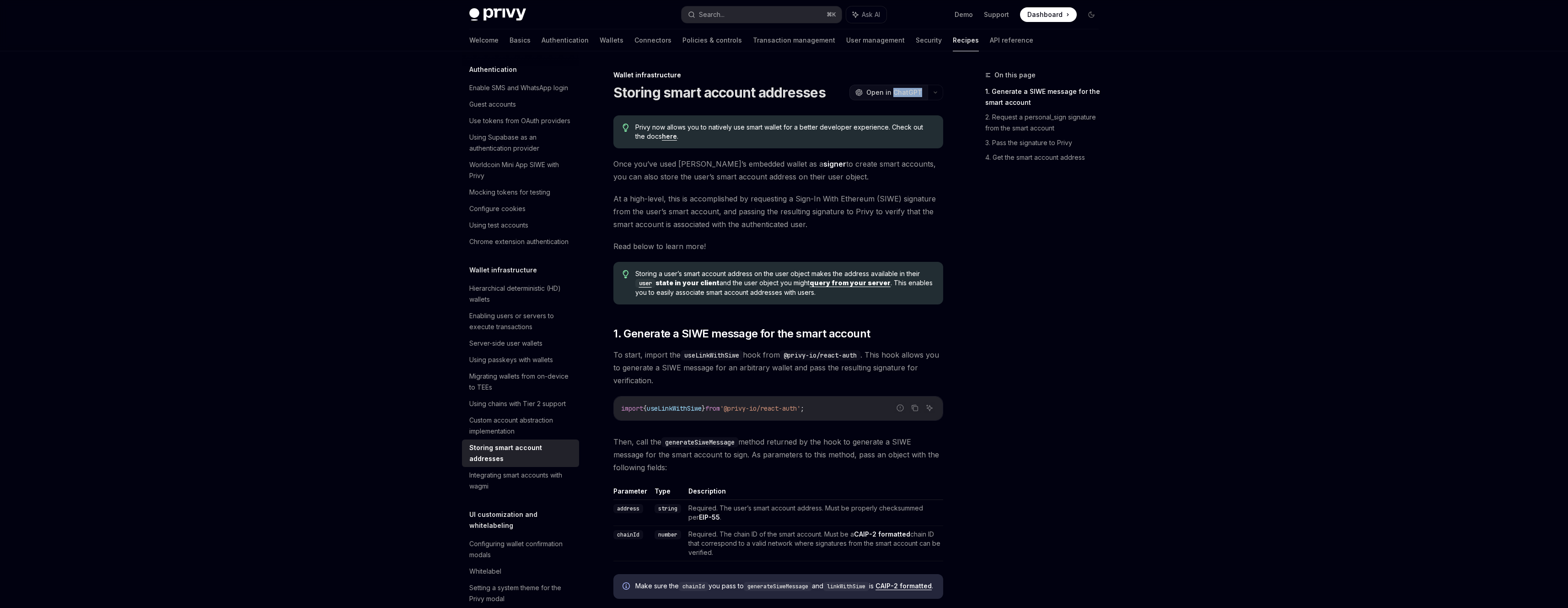
click at [925, 95] on button "OpenAI Open in ChatGPT" at bounding box center [888, 92] width 78 height 15
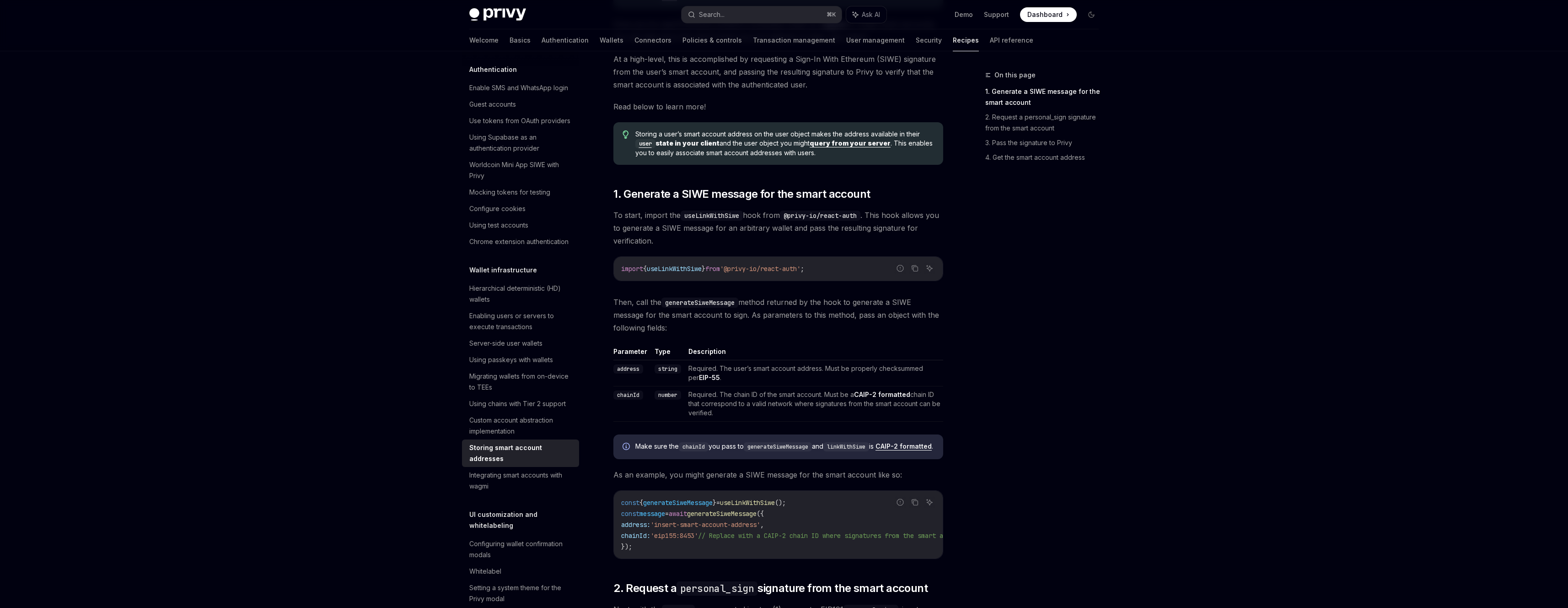
scroll to position [146, 0]
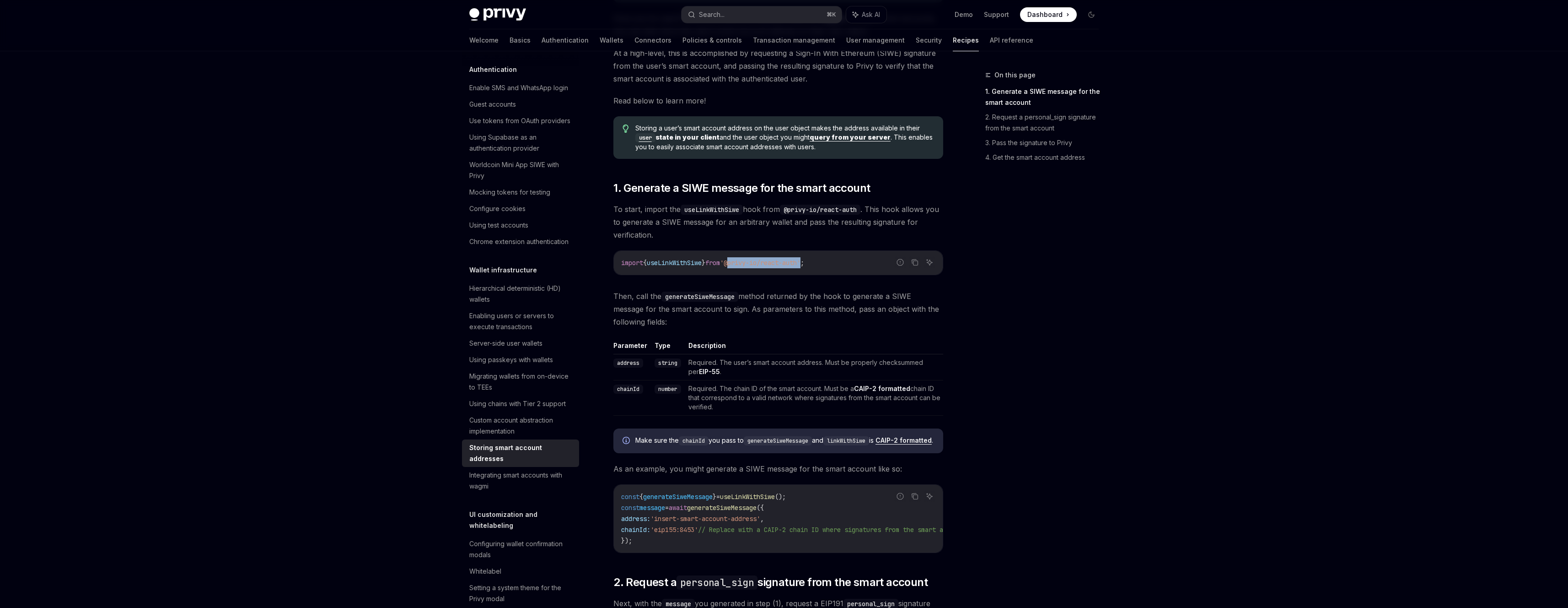
drag, startPoint x: 817, startPoint y: 262, endPoint x: 742, endPoint y: 263, distance: 75.0
click at [742, 263] on span "'@privy-io/react-auth'" at bounding box center [760, 262] width 81 height 8
copy span "@privy-io/react-auth"
click at [680, 262] on span "useLinkWithSiwe" at bounding box center [674, 262] width 55 height 8
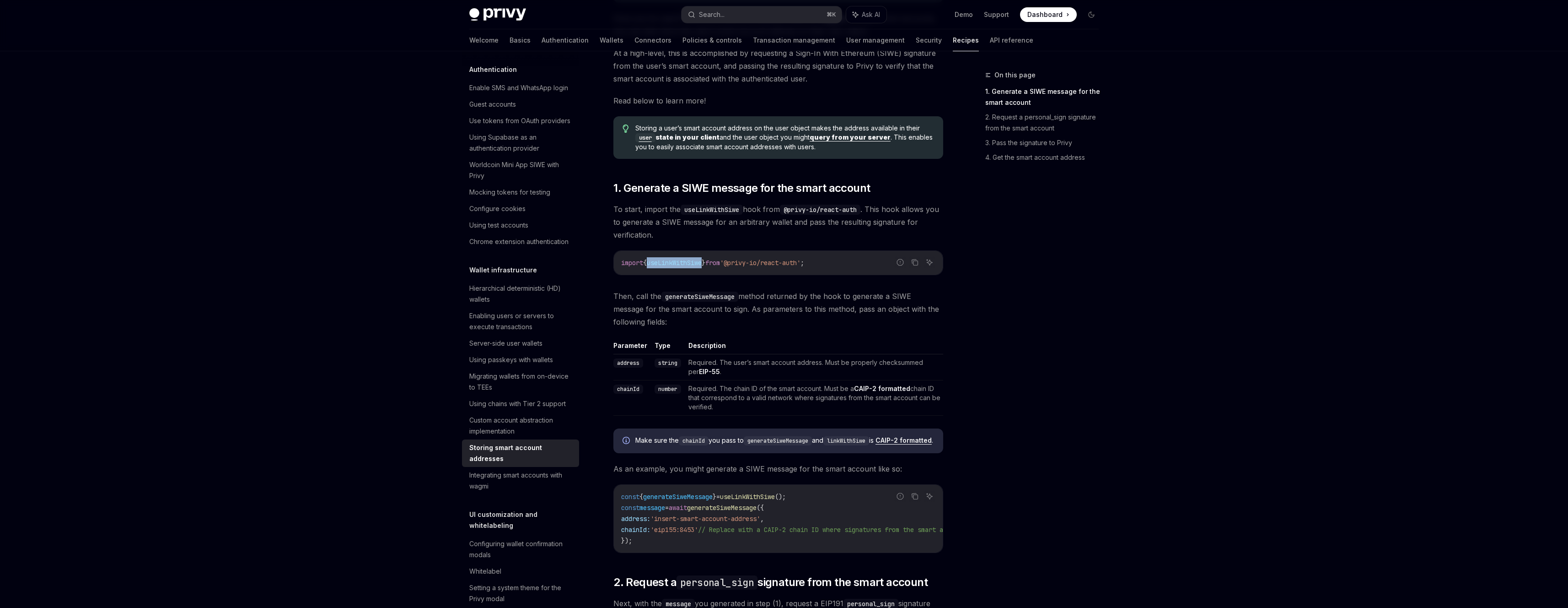
copy span "useLinkWithSiwe"
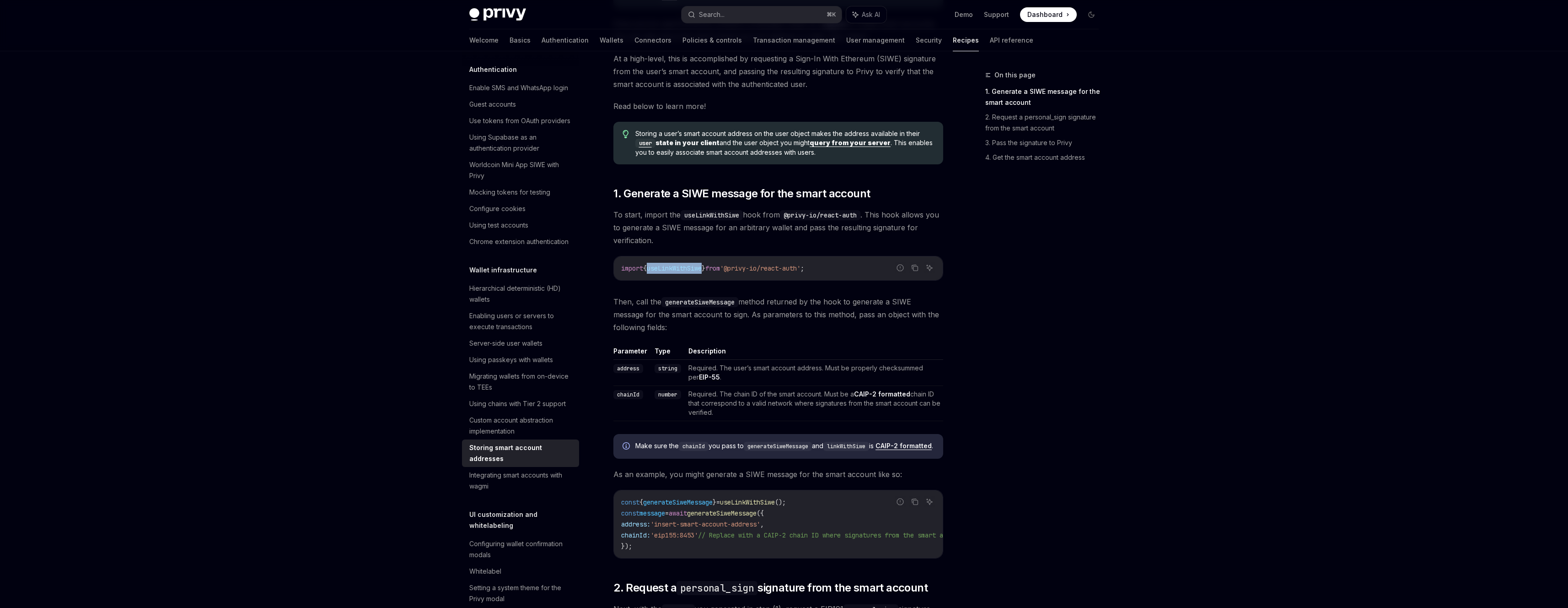
scroll to position [0, 0]
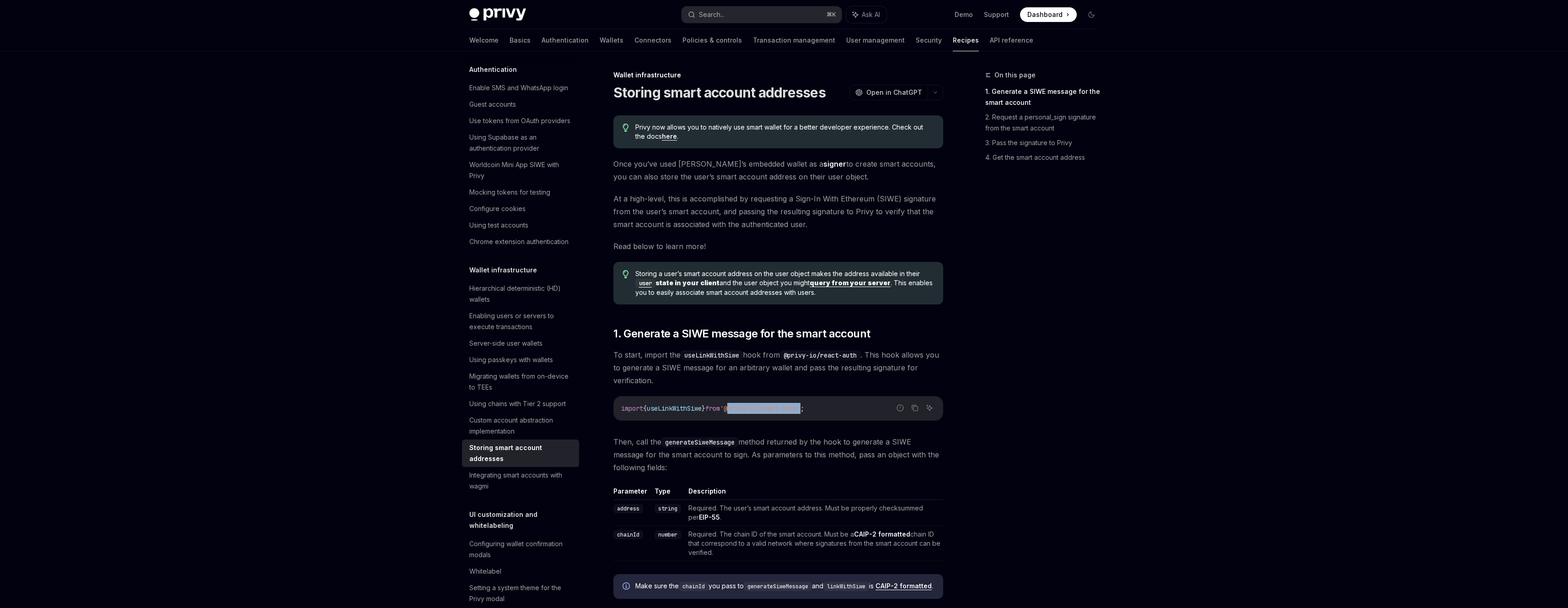
drag, startPoint x: 802, startPoint y: 409, endPoint x: 741, endPoint y: 408, distance: 61.0
click at [741, 408] on span "'@privy-io/react-auth'" at bounding box center [760, 408] width 81 height 8
copy span "@privy-io/react-auth"
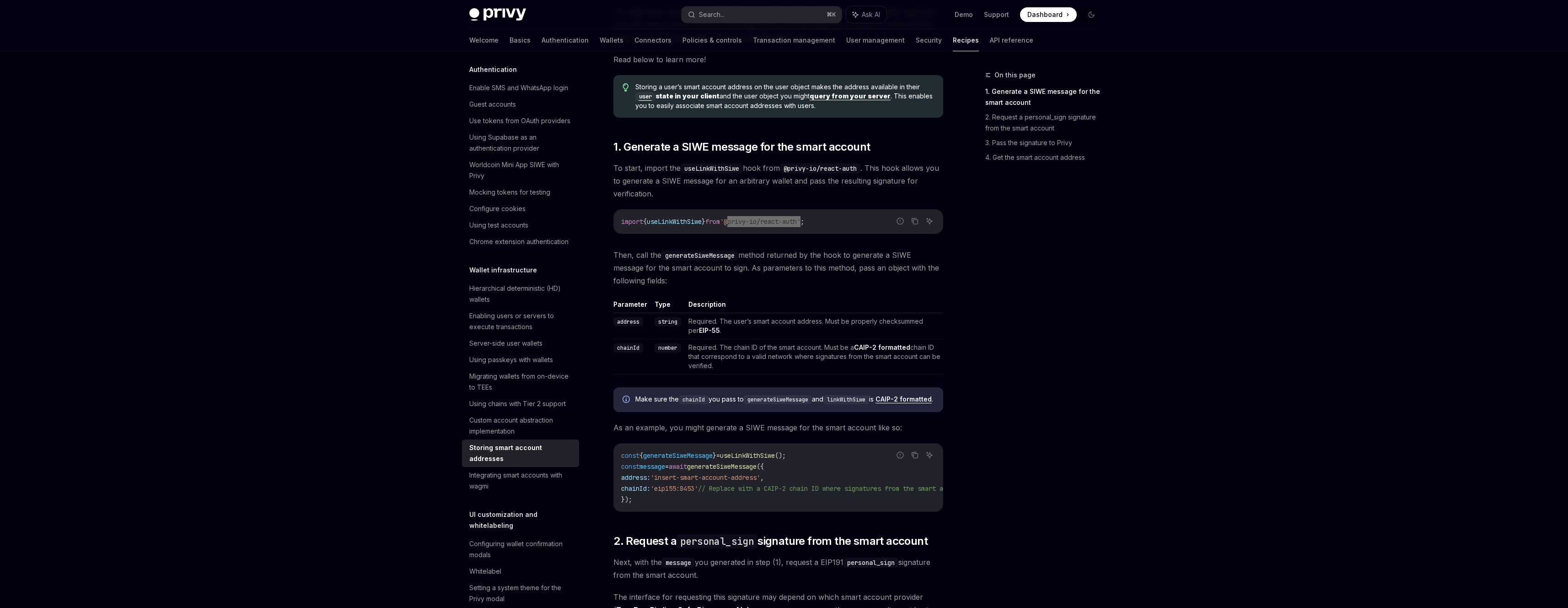
scroll to position [204, 0]
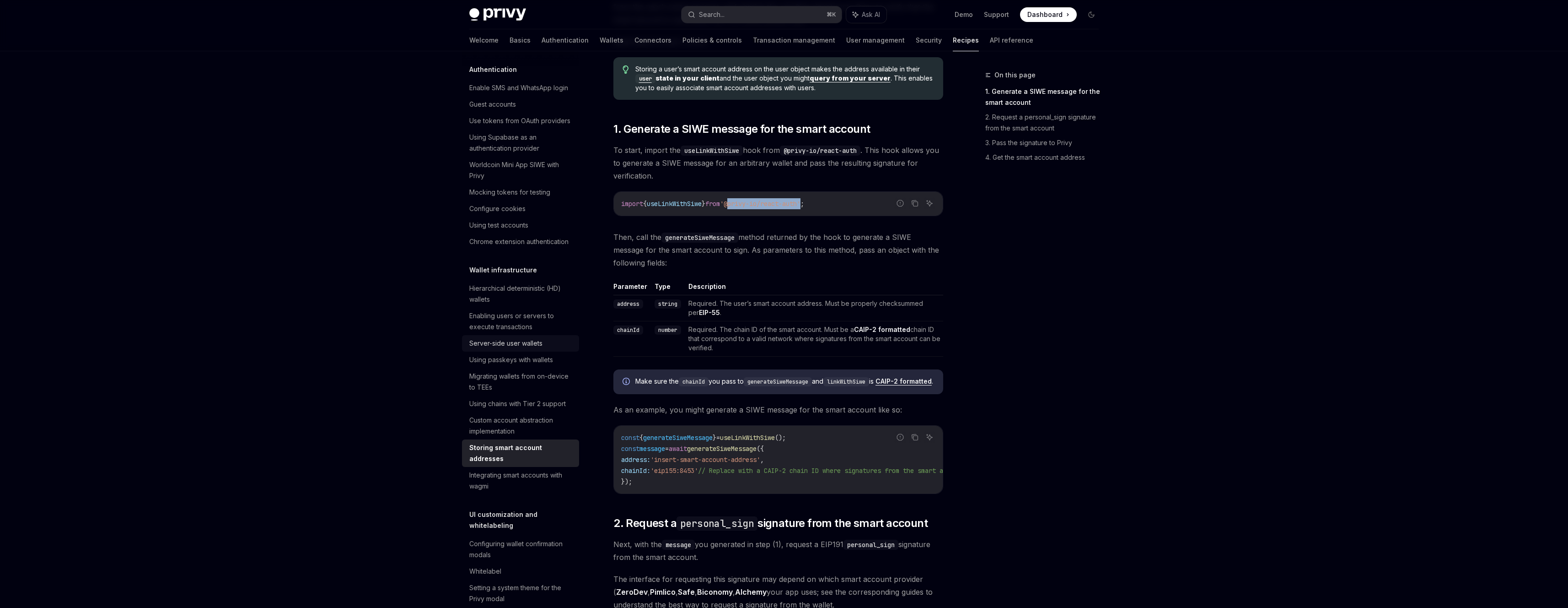
click at [525, 349] on div "Server-side user wallets" at bounding box center [506, 343] width 73 height 11
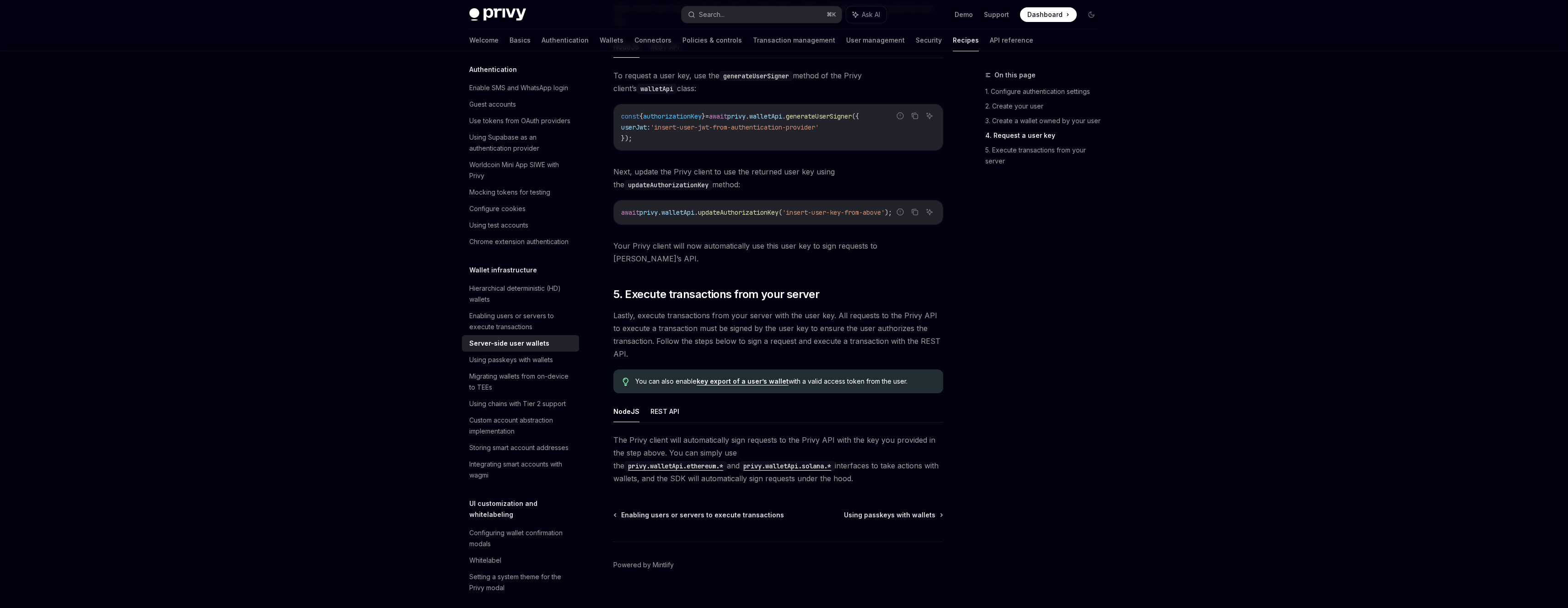
scroll to position [1410, 0]
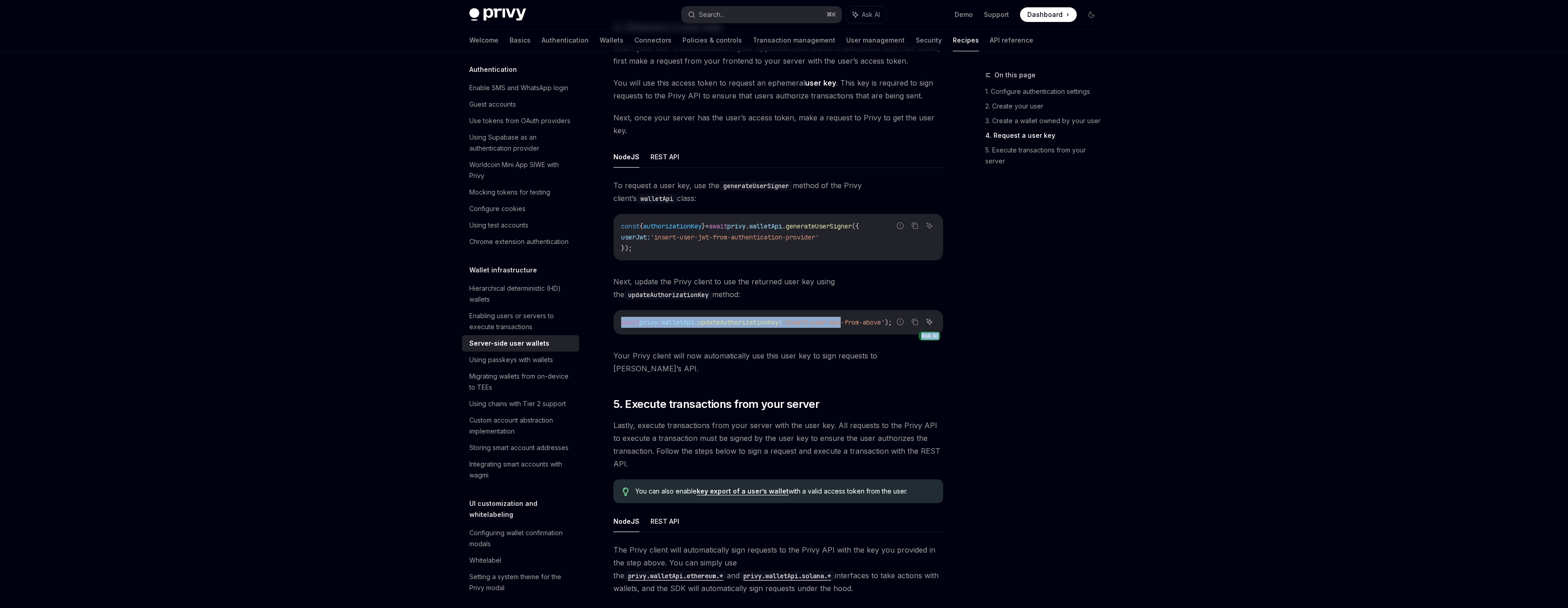
drag, startPoint x: 856, startPoint y: 324, endPoint x: 928, endPoint y: 324, distance: 72.0
click at [928, 324] on div "Report incorrect code Copy Ask AI await privy . walletApi . updateAuthorization…" at bounding box center [778, 322] width 329 height 24
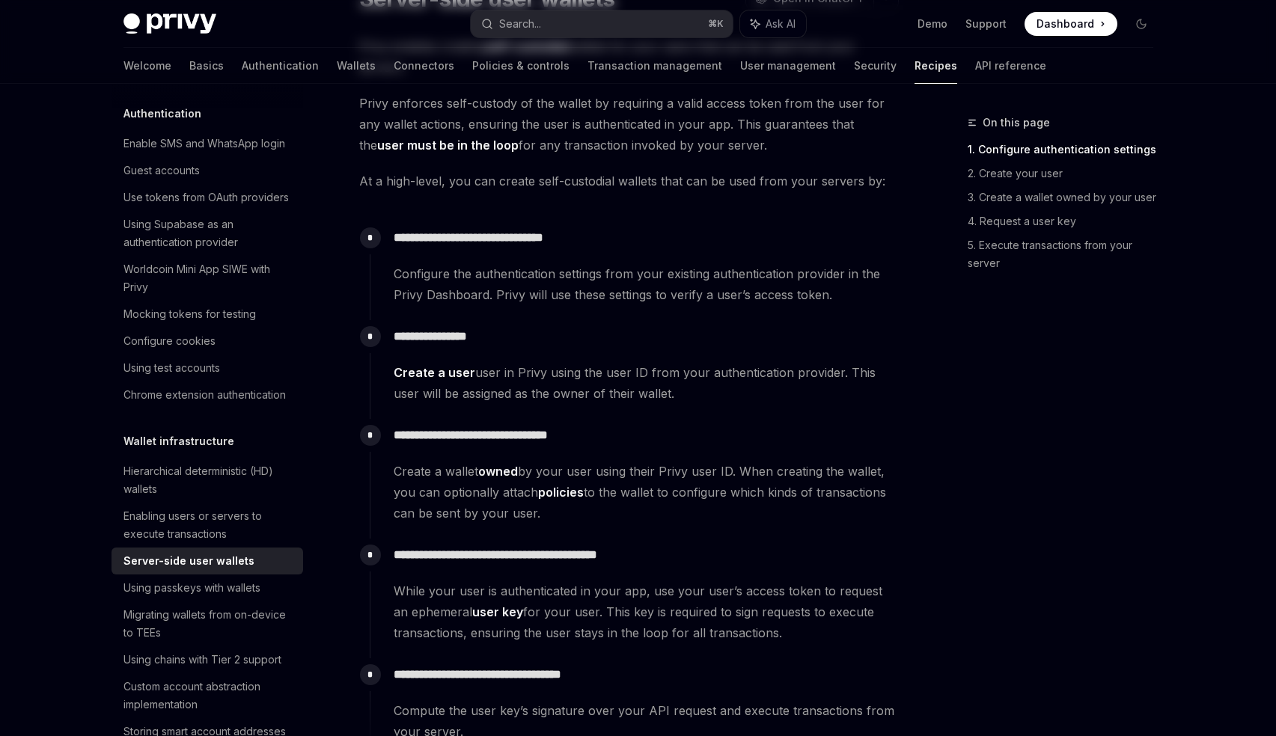
scroll to position [0, 0]
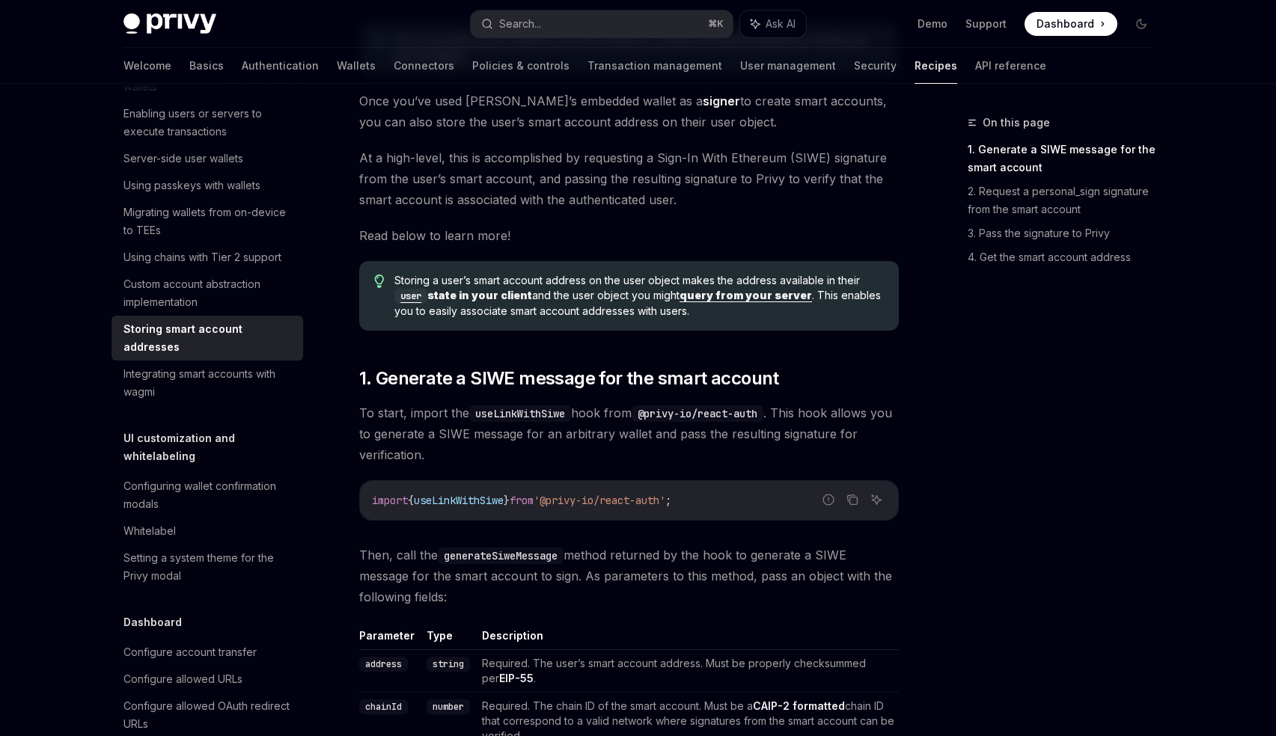
scroll to position [167, 0]
click at [201, 311] on div "Custom account abstraction implementation" at bounding box center [208, 293] width 171 height 36
type textarea "*"
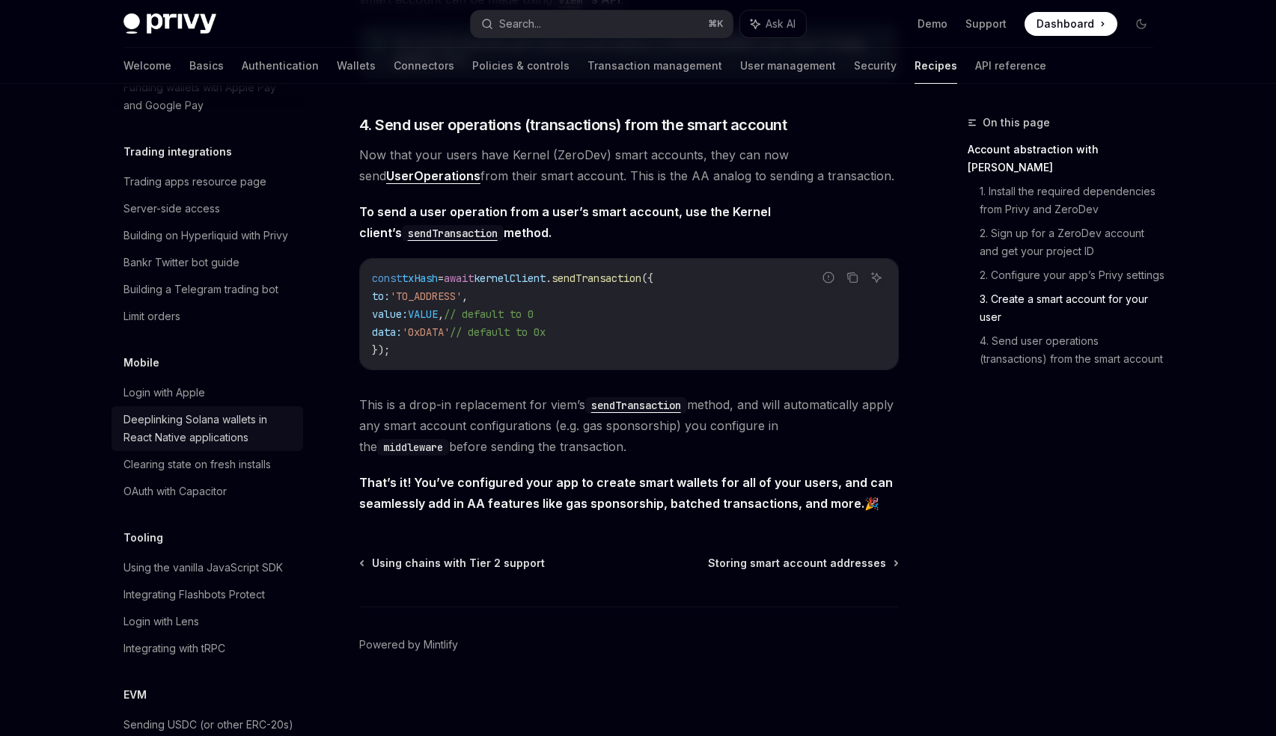
scroll to position [1189, 0]
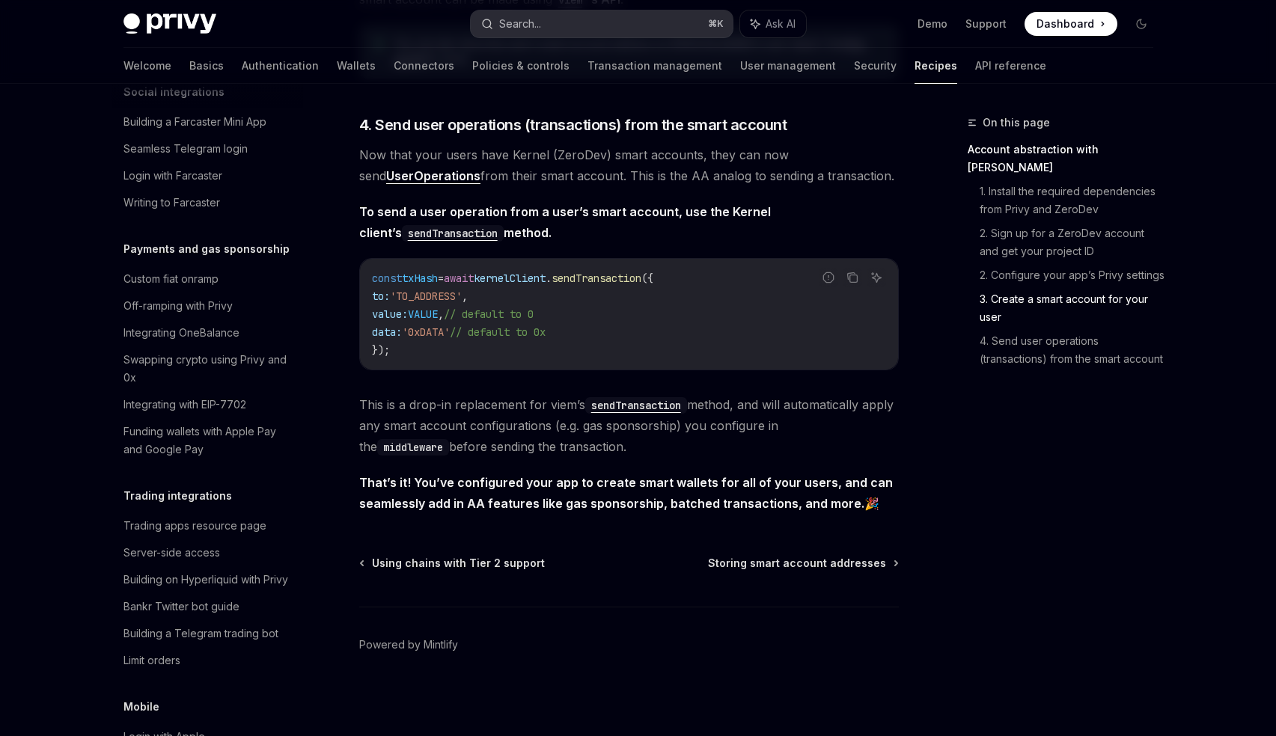
click at [517, 27] on div "Search..." at bounding box center [520, 24] width 42 height 18
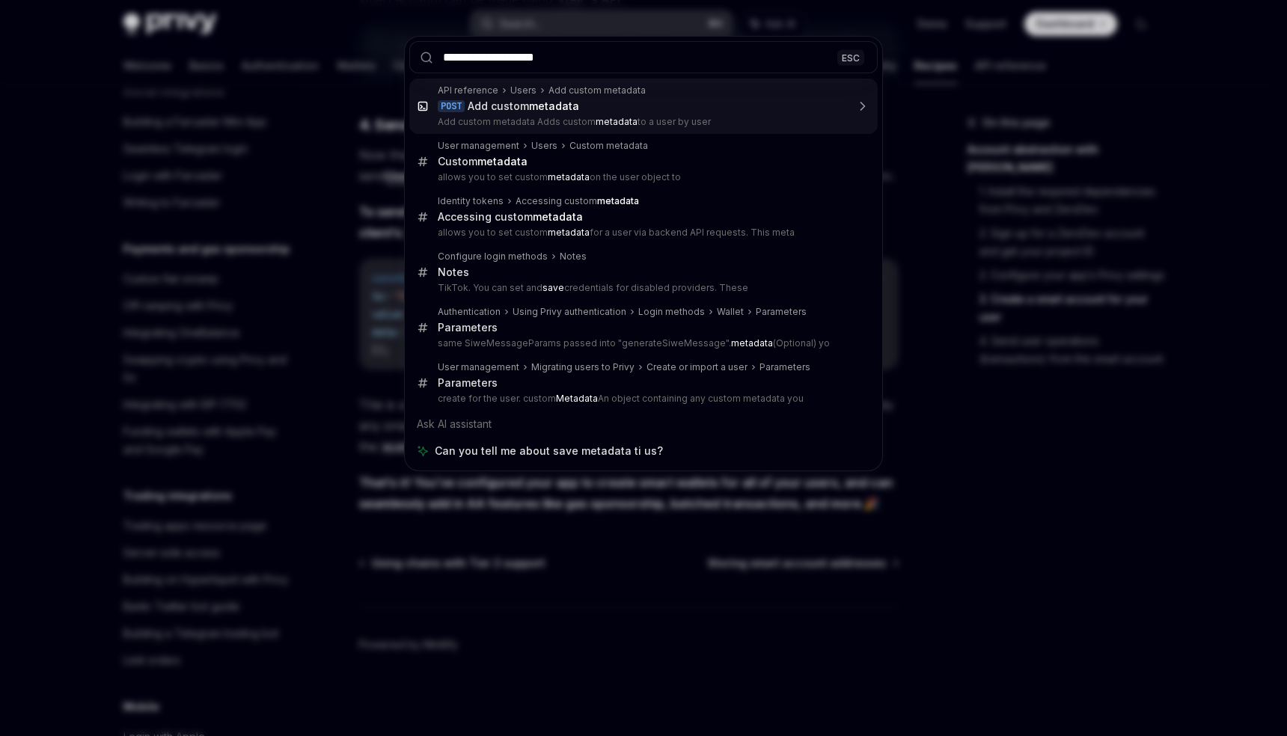
type input "**********"
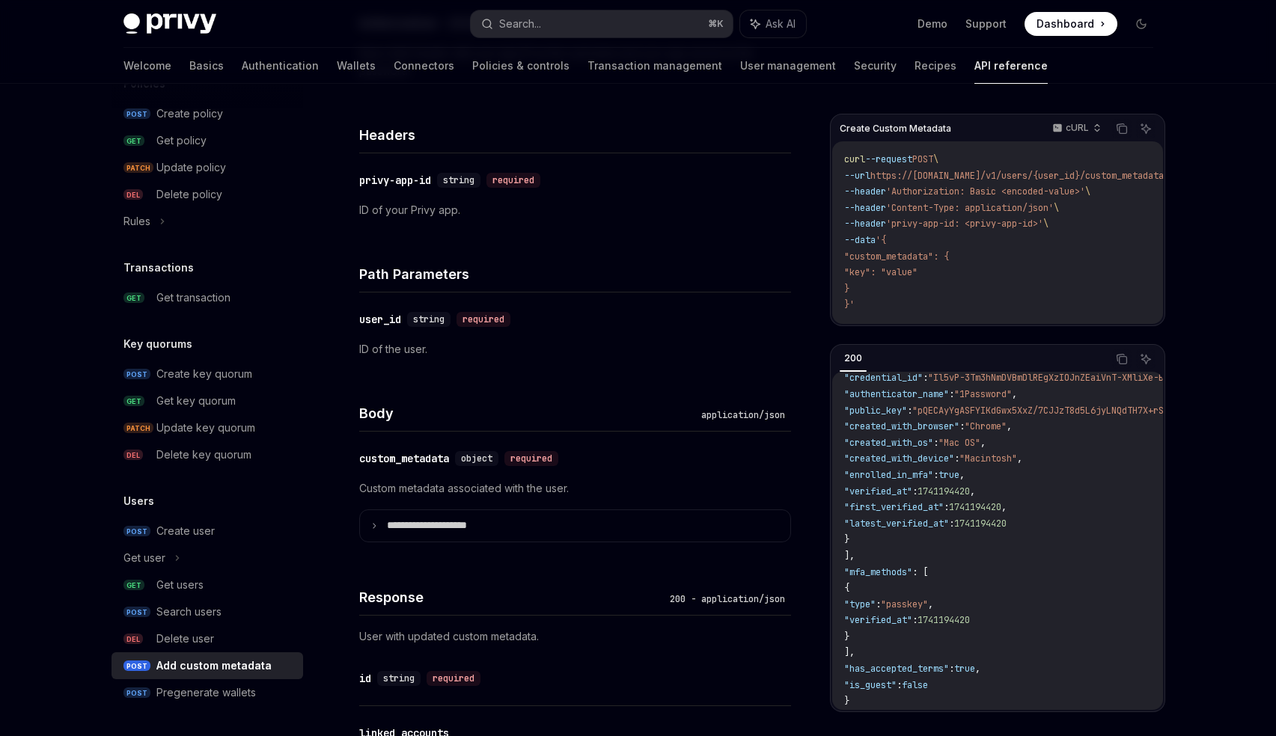
scroll to position [444, 0]
click at [548, 521] on summary "**********" at bounding box center [575, 525] width 430 height 31
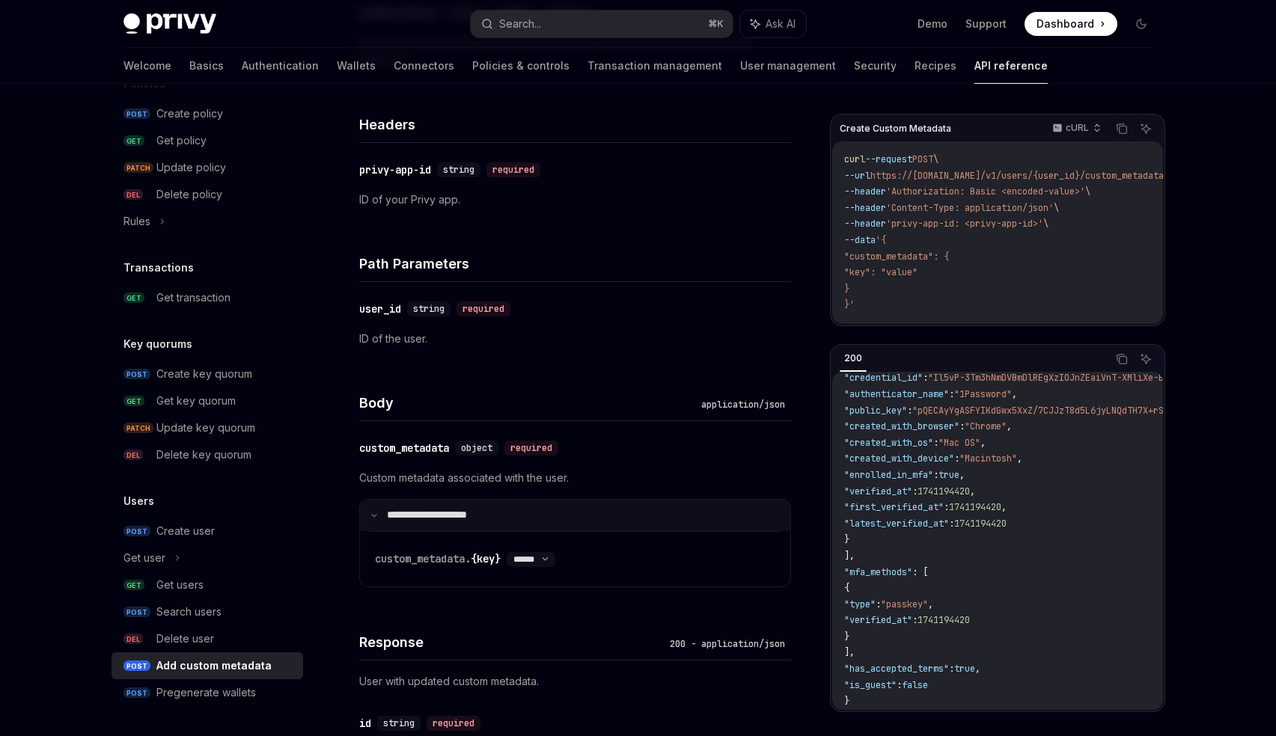
scroll to position [348, 0]
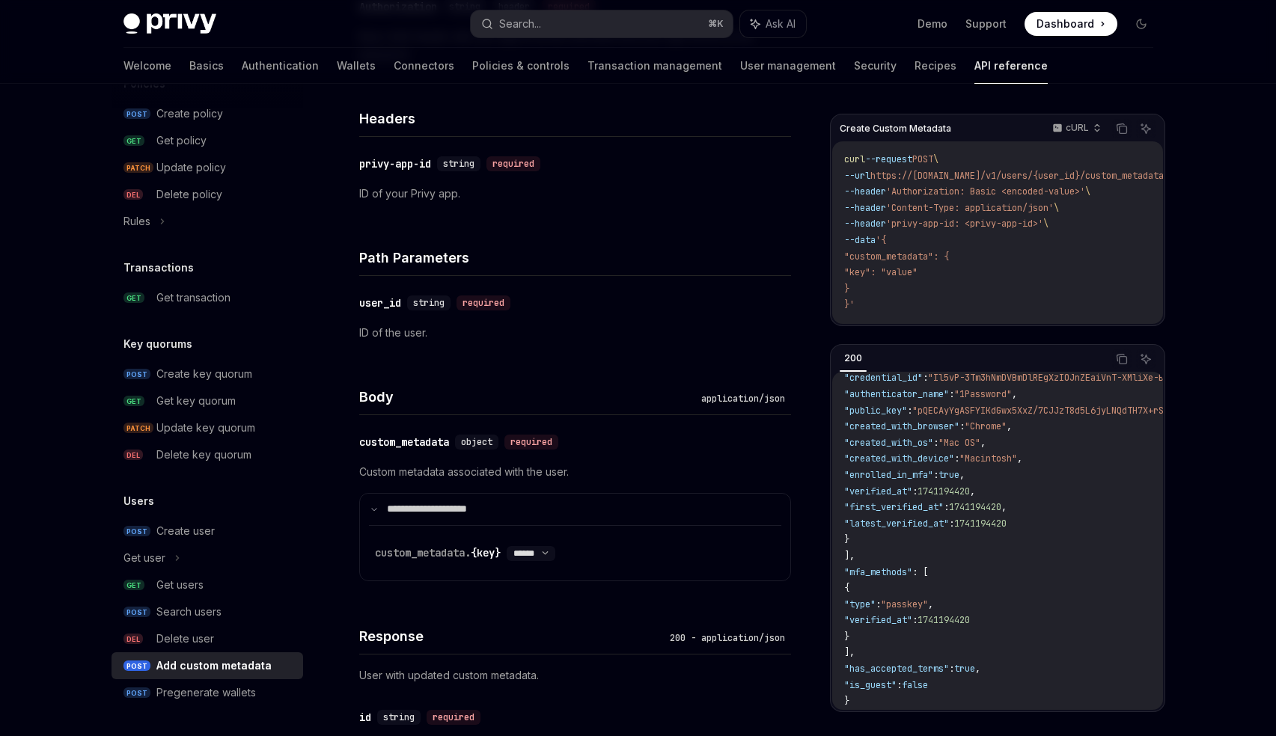
click at [559, 569] on div "​ custom_metadata. {key} ****** ****** *******" at bounding box center [575, 553] width 400 height 55
click at [555, 559] on div "****** ****** *******" at bounding box center [531, 553] width 49 height 15
click at [555, 548] on select "****** ****** *******" at bounding box center [531, 554] width 49 height 12
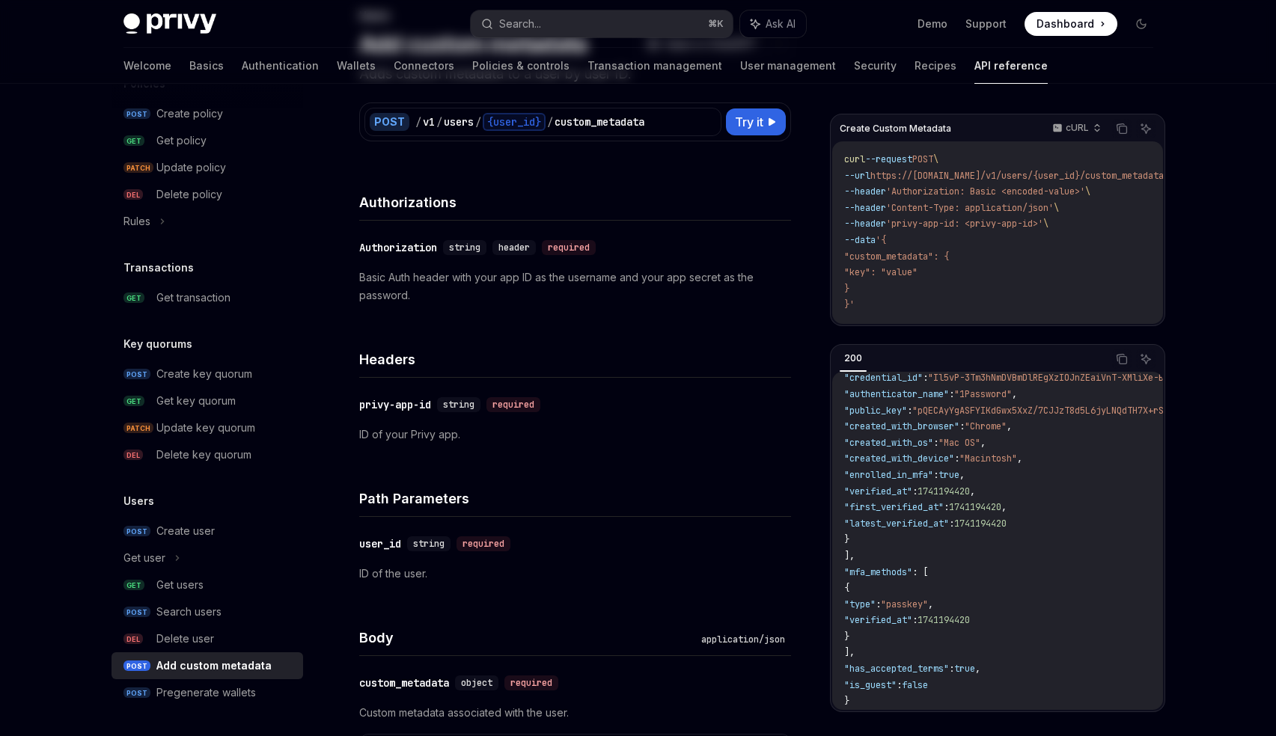
scroll to position [0, 0]
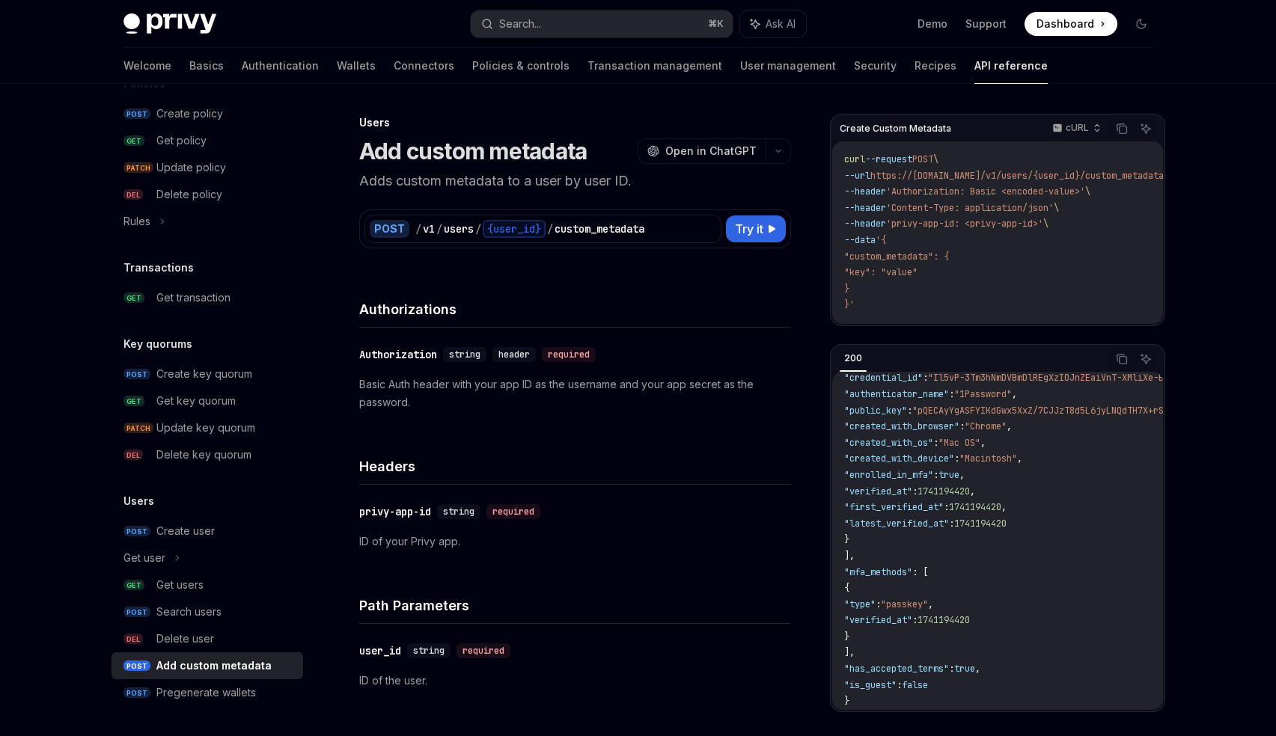
click at [465, 290] on div "Authorizations" at bounding box center [575, 299] width 432 height 55
click at [755, 229] on span "Try it" at bounding box center [749, 229] width 28 height 18
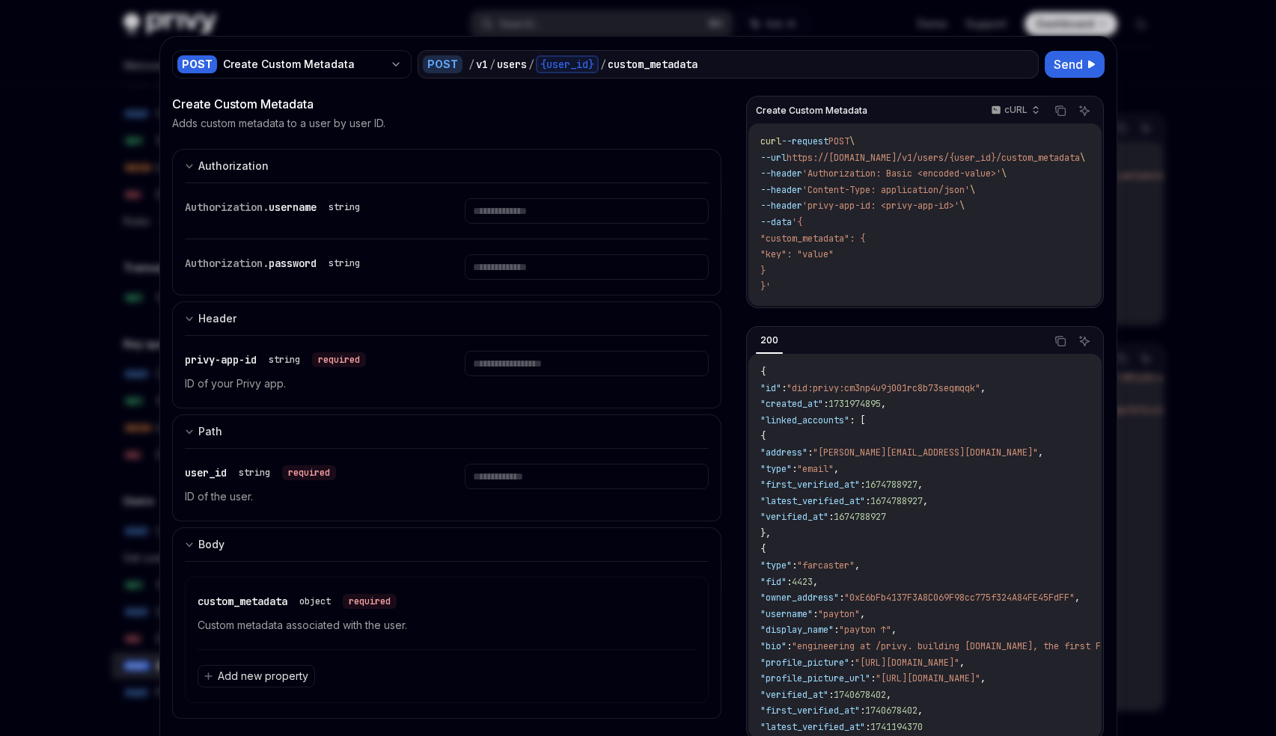
click at [923, 182] on code "curl --request POST \ --url https://api.privy.io/v1/users/{user_id}/custom_meta…" at bounding box center [940, 215] width 361 height 162
click at [88, 350] on div at bounding box center [638, 368] width 1276 height 736
type textarea "*"
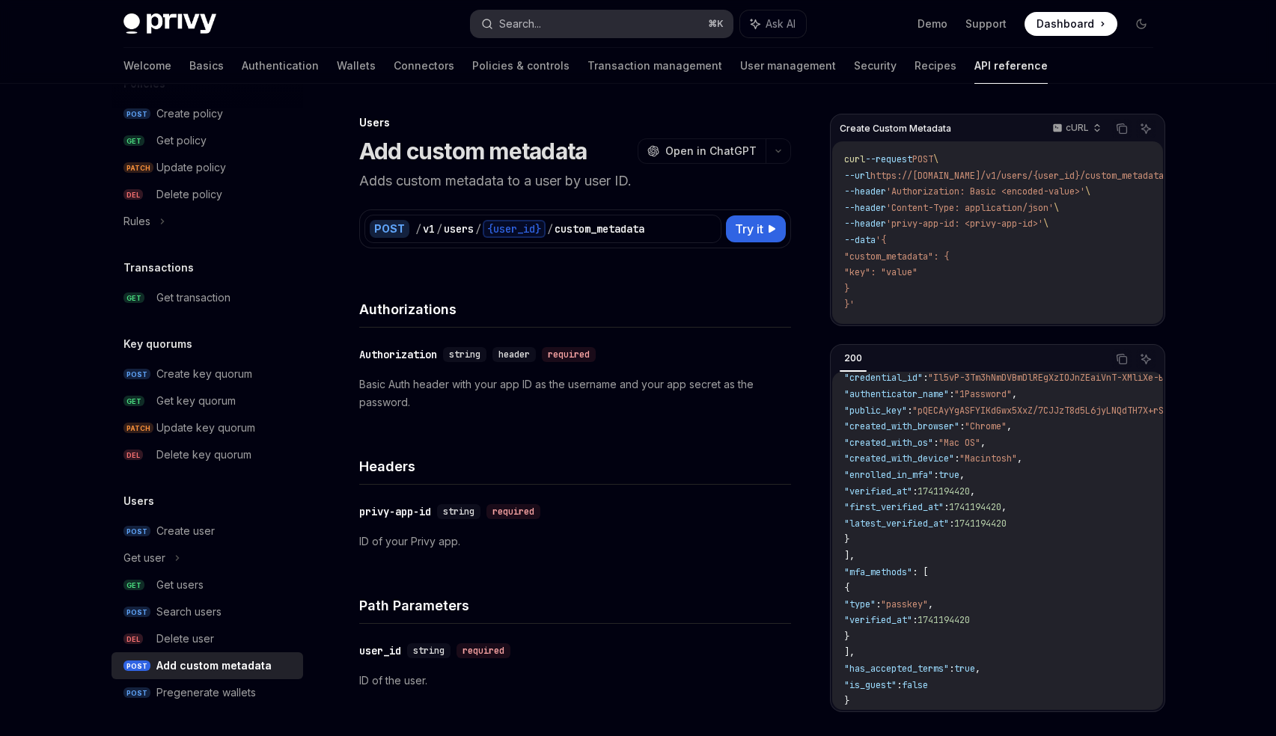
click at [596, 29] on button "Search... ⌘ K" at bounding box center [602, 23] width 262 height 27
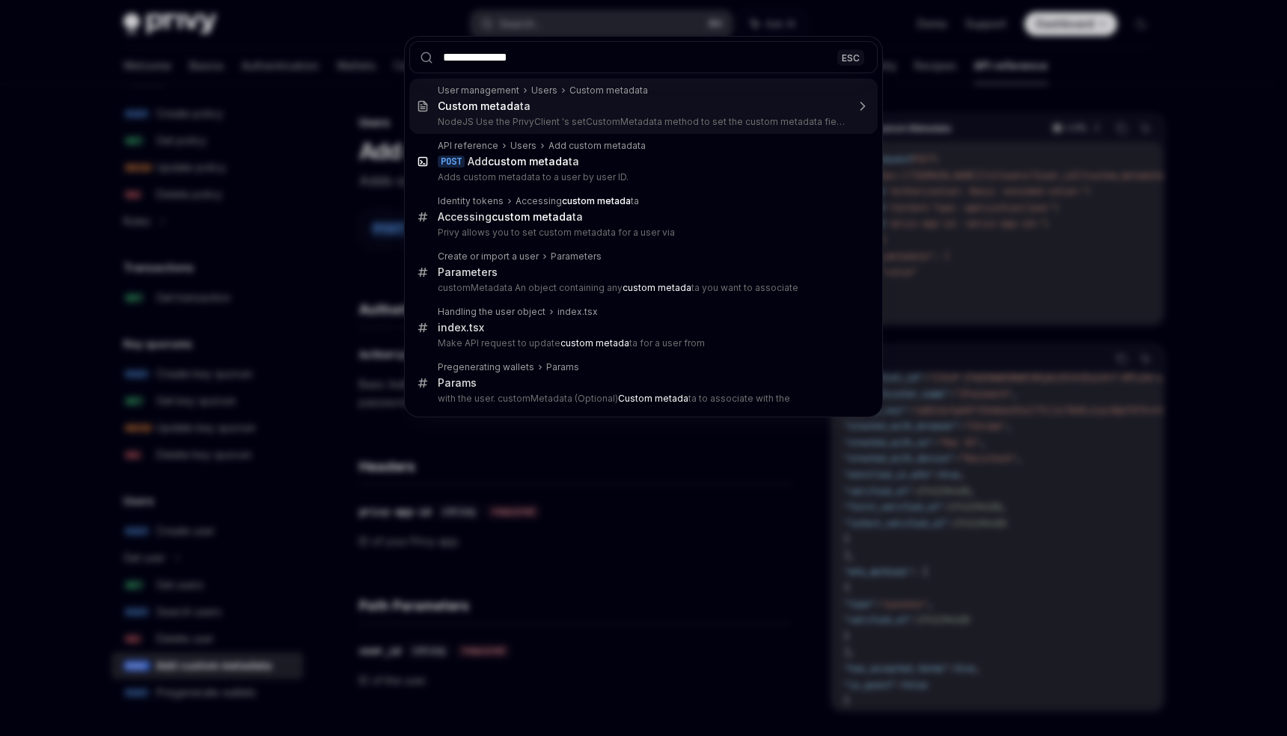
type input "**********"
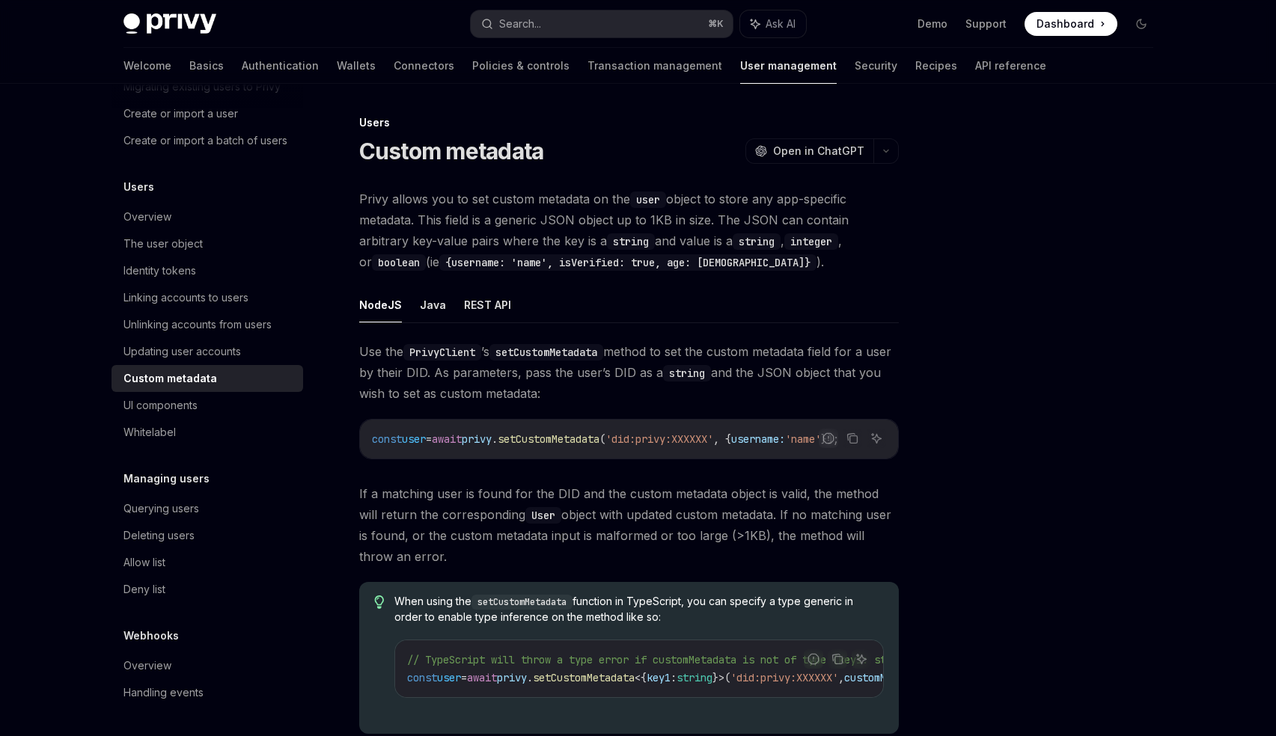
type textarea "*"
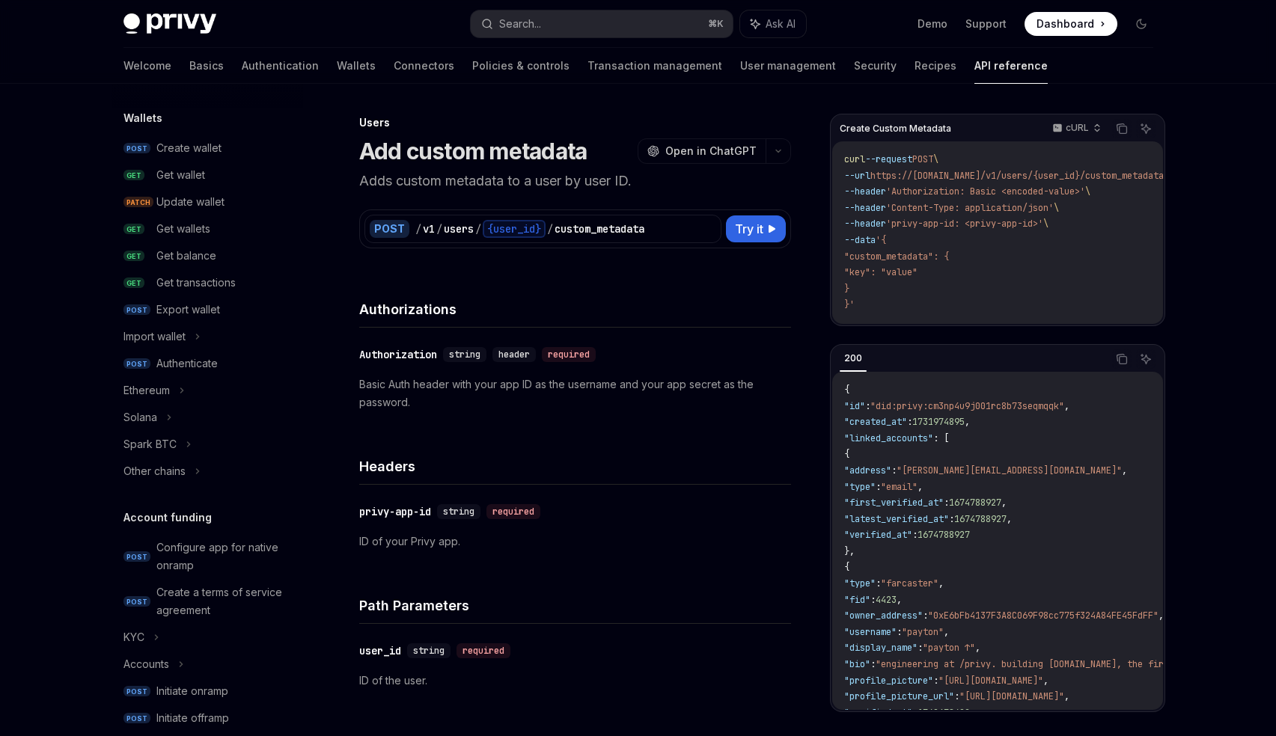
scroll to position [836, 0]
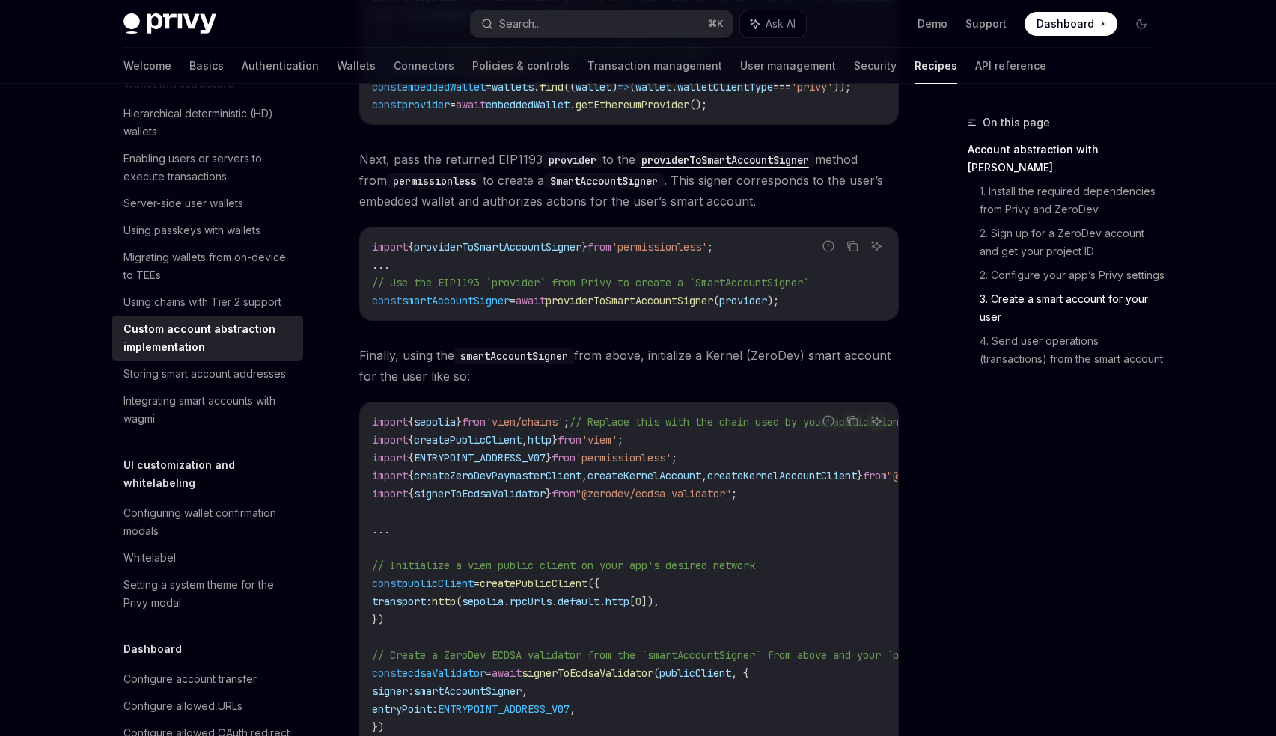
scroll to position [1716, 0]
click at [533, 8] on div "Privy Docs home page Search... ⌘ K Ask AI Demo Support Dashboard Dashboard Sear…" at bounding box center [638, 24] width 1030 height 48
click at [528, 25] on div "Search..." at bounding box center [520, 24] width 42 height 18
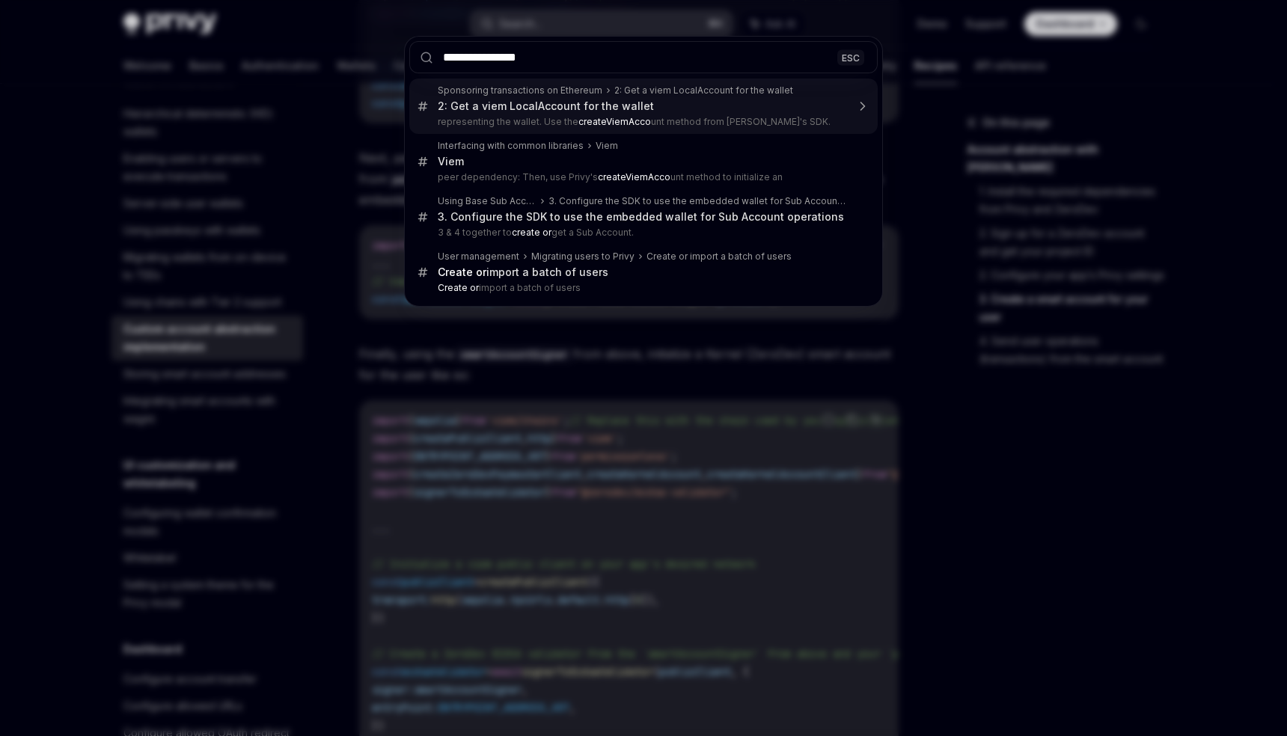
type input "**********"
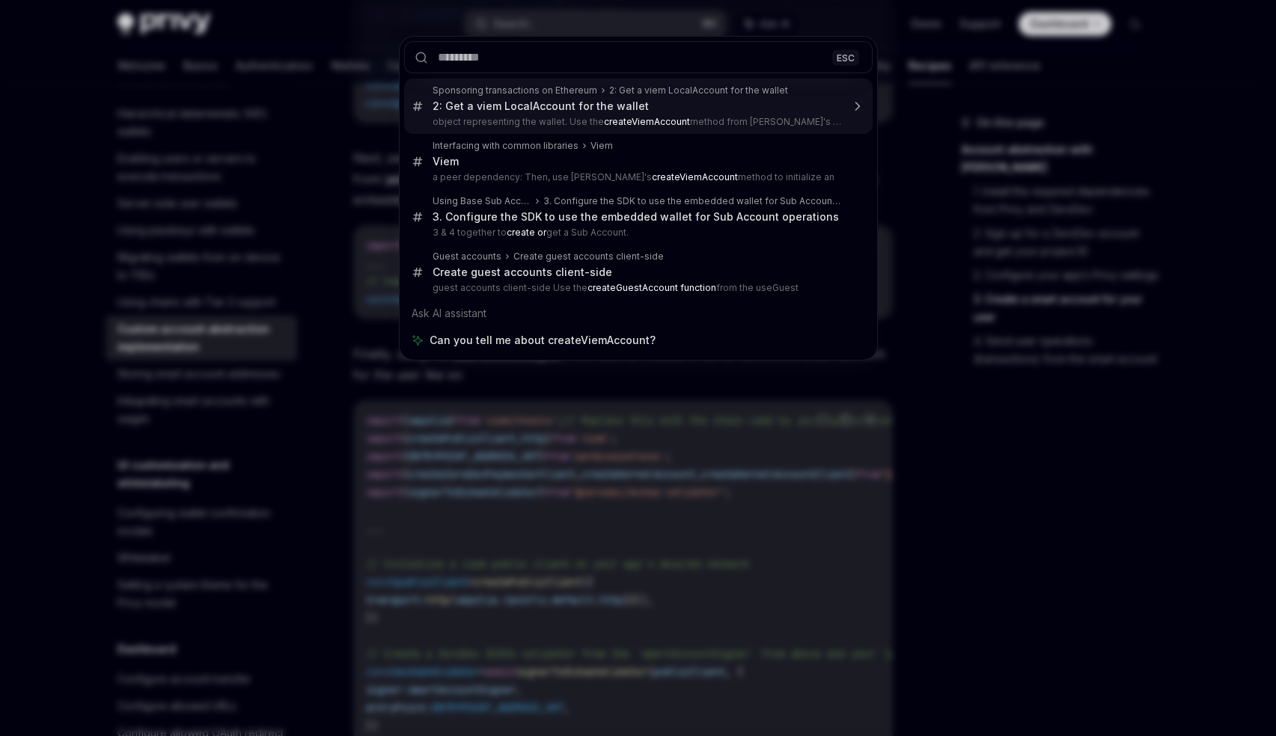
type textarea "*"
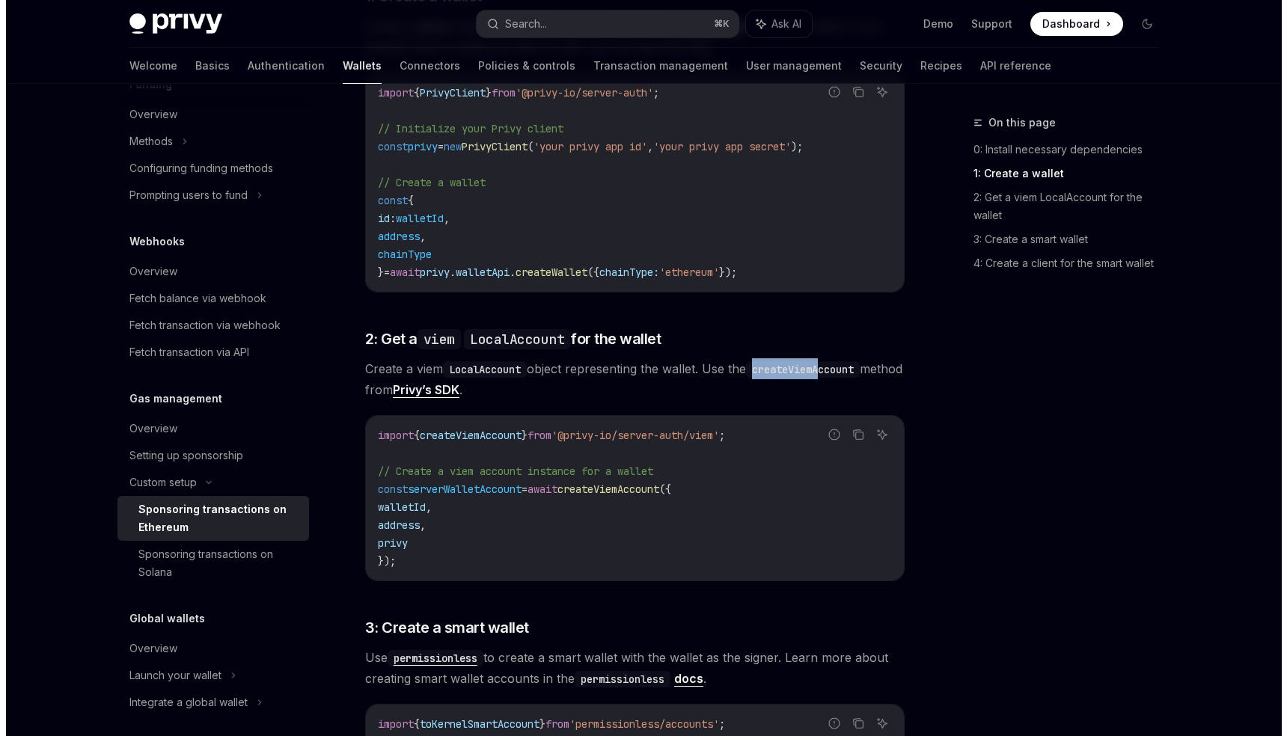
scroll to position [639, 0]
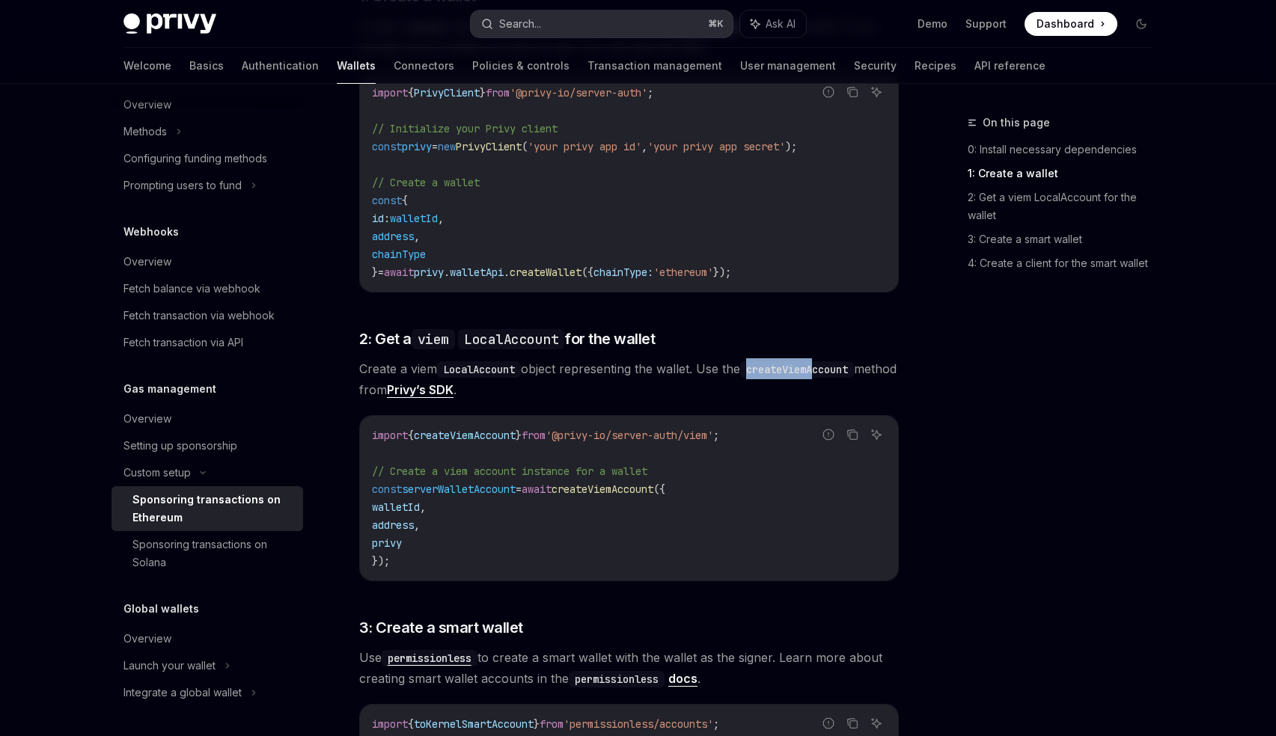
click at [574, 23] on button "Search... ⌘ K" at bounding box center [602, 23] width 262 height 27
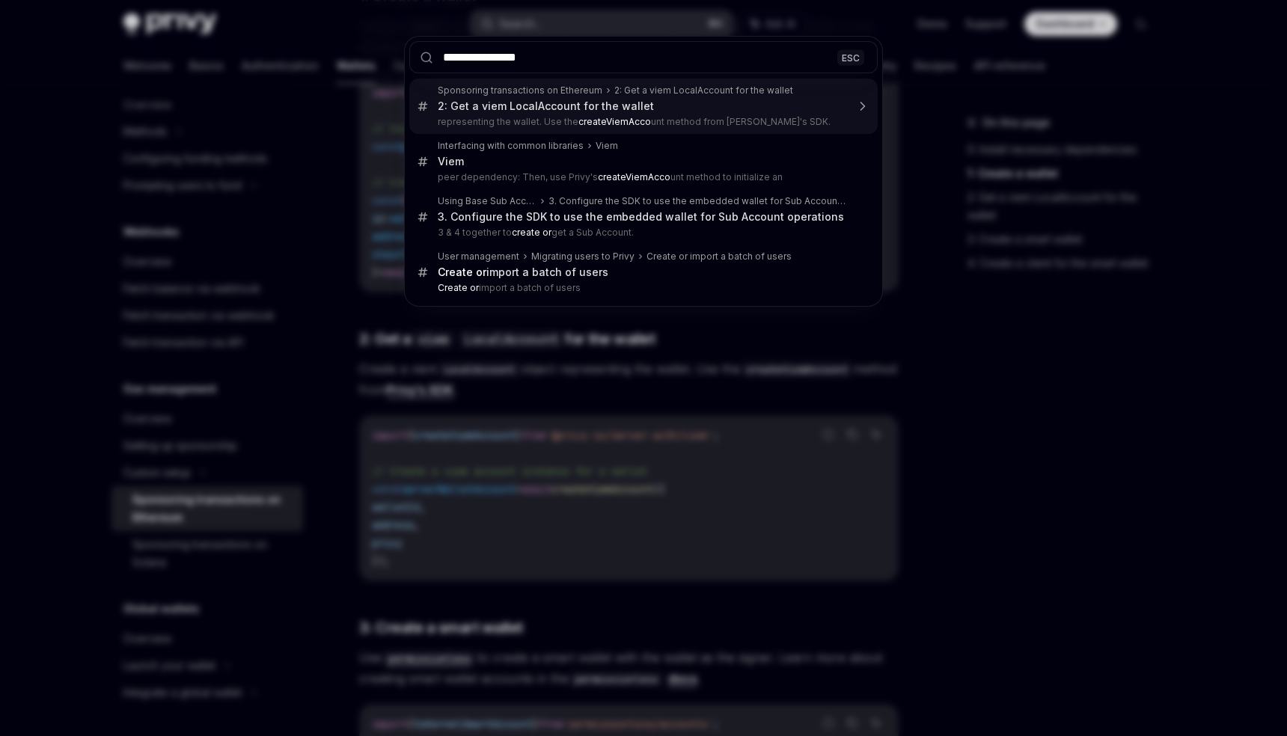
type input "**********"
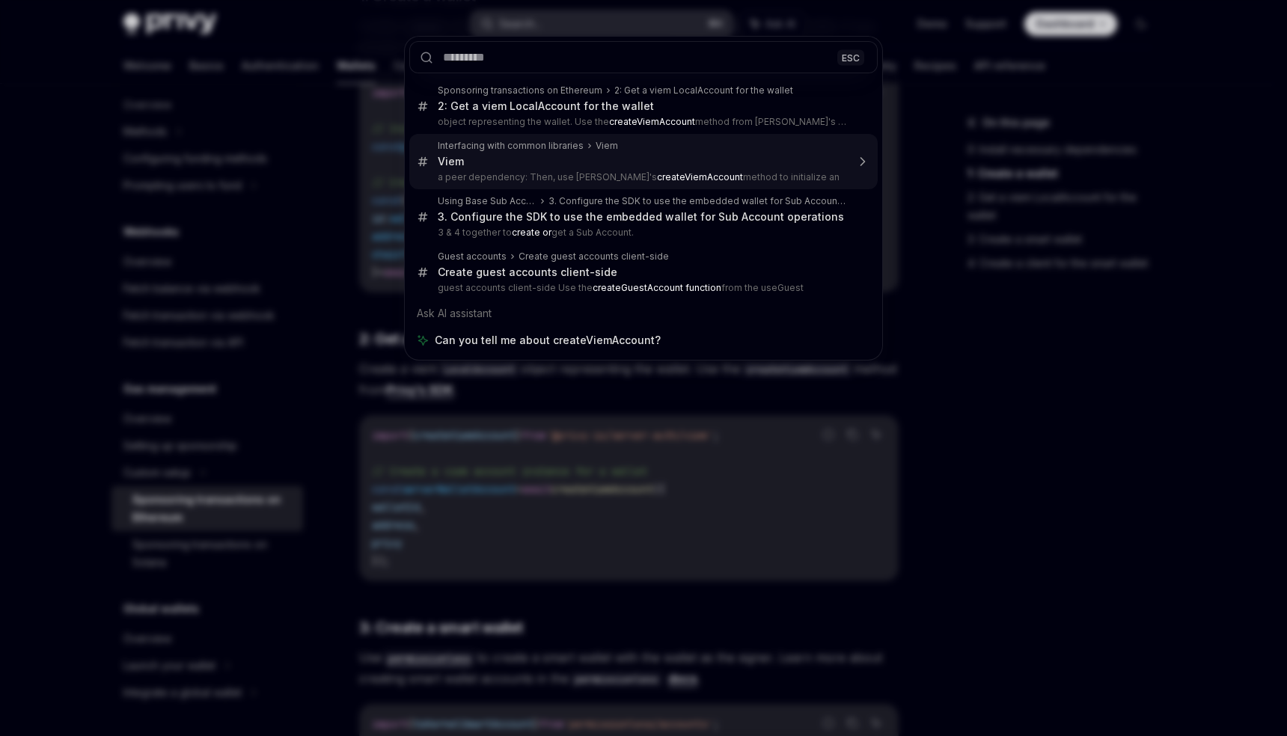
type textarea "*"
